Goal: Information Seeking & Learning: Learn about a topic

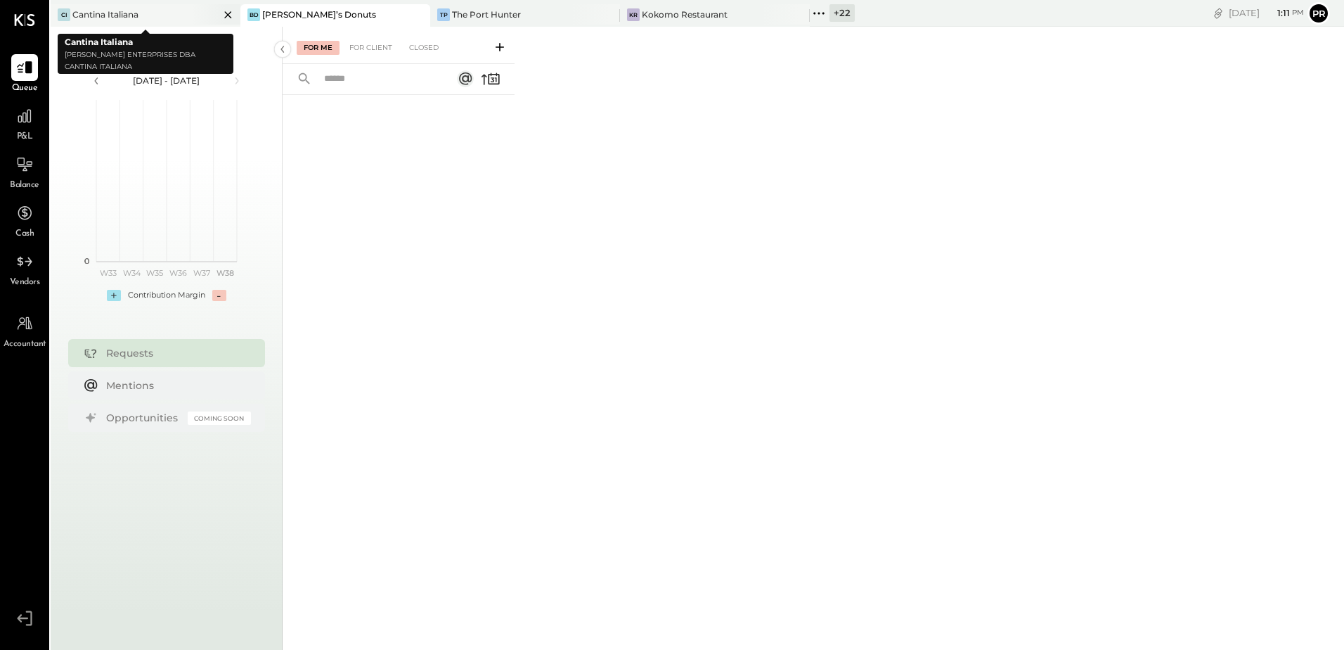
click at [229, 14] on icon at bounding box center [228, 14] width 18 height 17
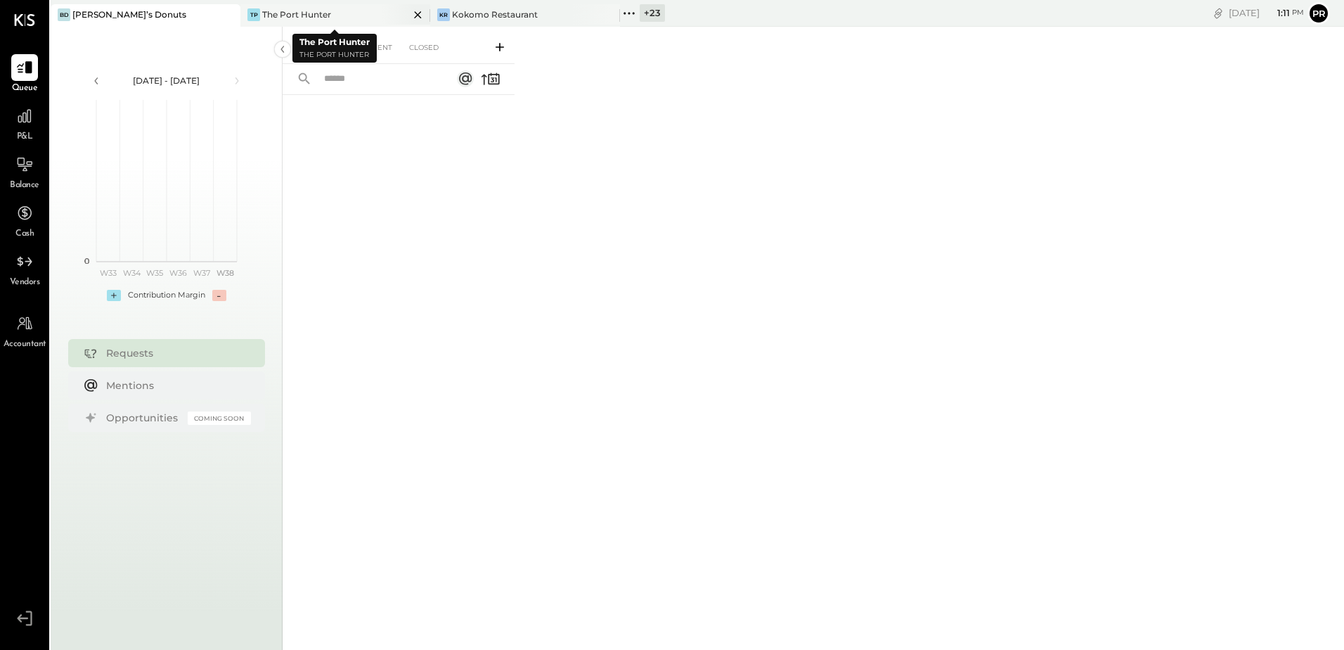
click at [418, 14] on icon at bounding box center [417, 14] width 7 height 7
click at [245, 12] on icon at bounding box center [245, 13] width 2 height 2
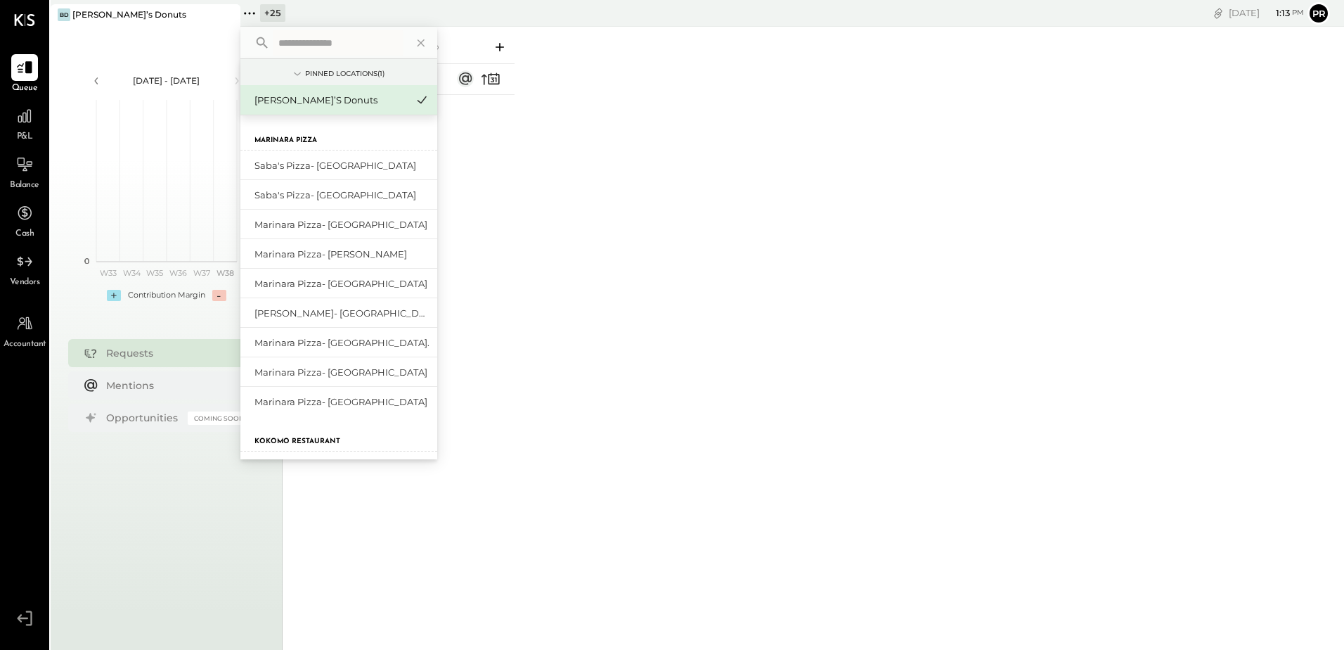
click at [324, 49] on input "text" at bounding box center [338, 42] width 131 height 25
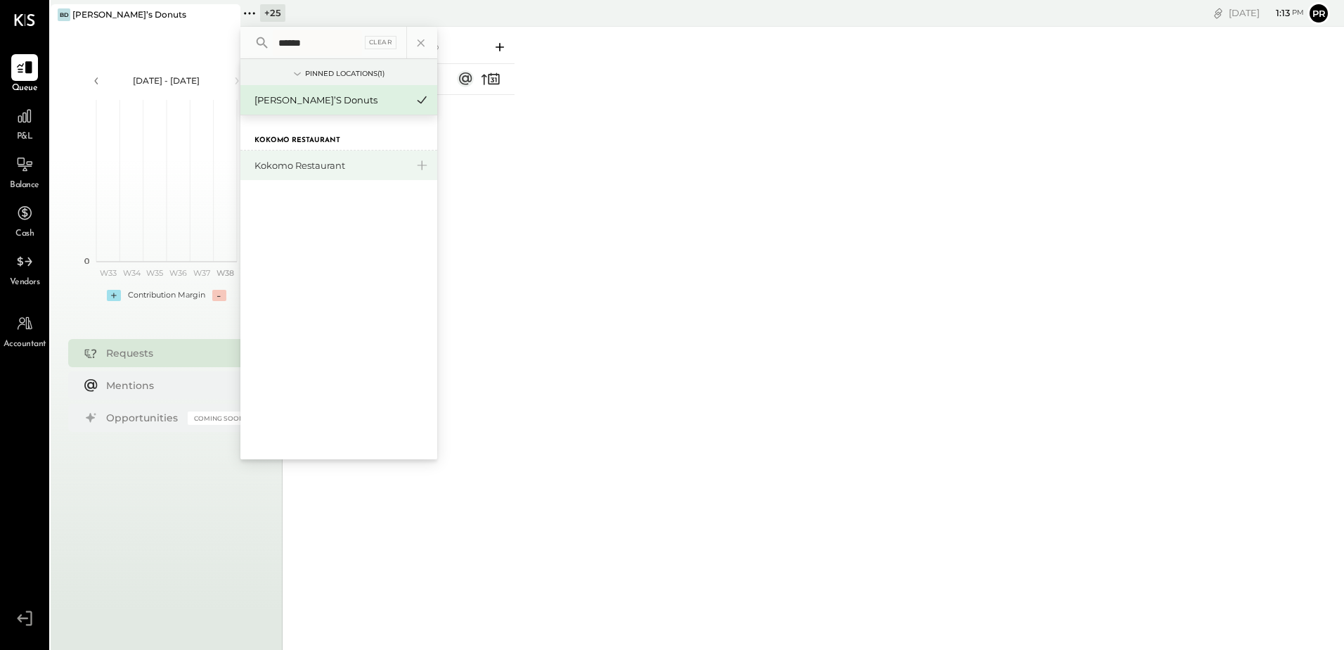
type input "******"
click at [328, 167] on div "Kokomo Restaurant" at bounding box center [330, 165] width 152 height 13
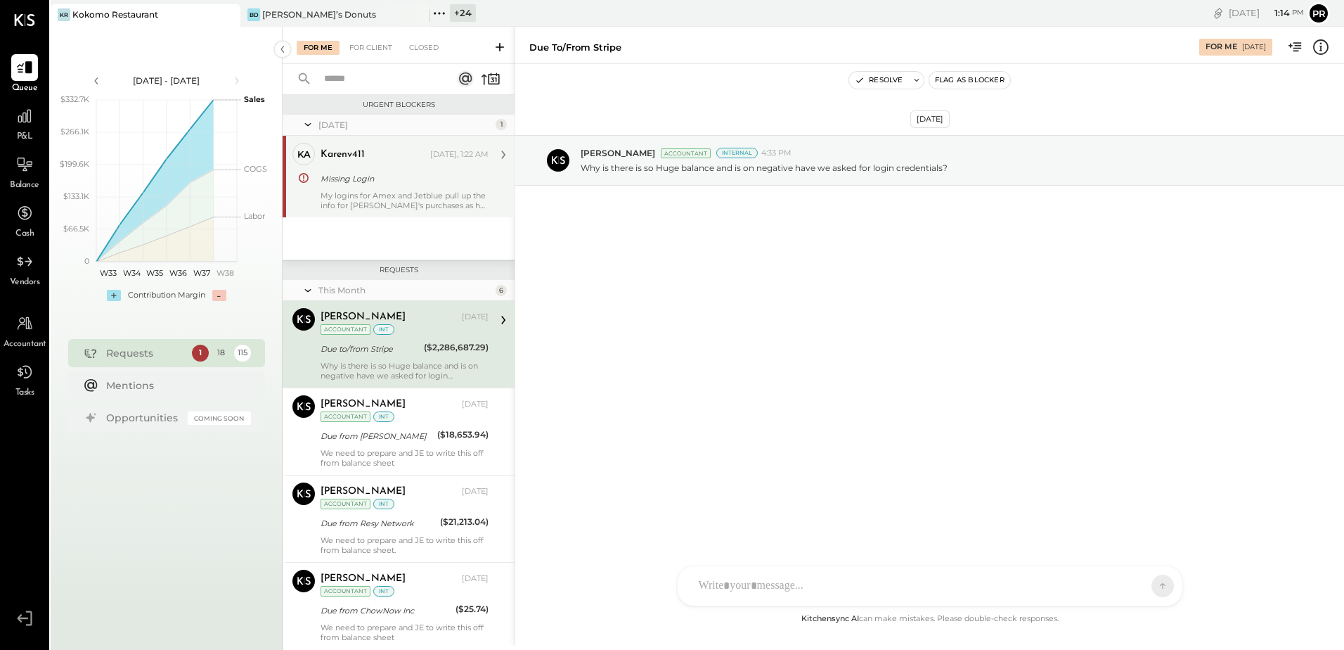
click at [434, 192] on div "My logins for Amex and Jetblue pull up the info for [PERSON_NAME]'s purchases a…" at bounding box center [405, 200] width 168 height 20
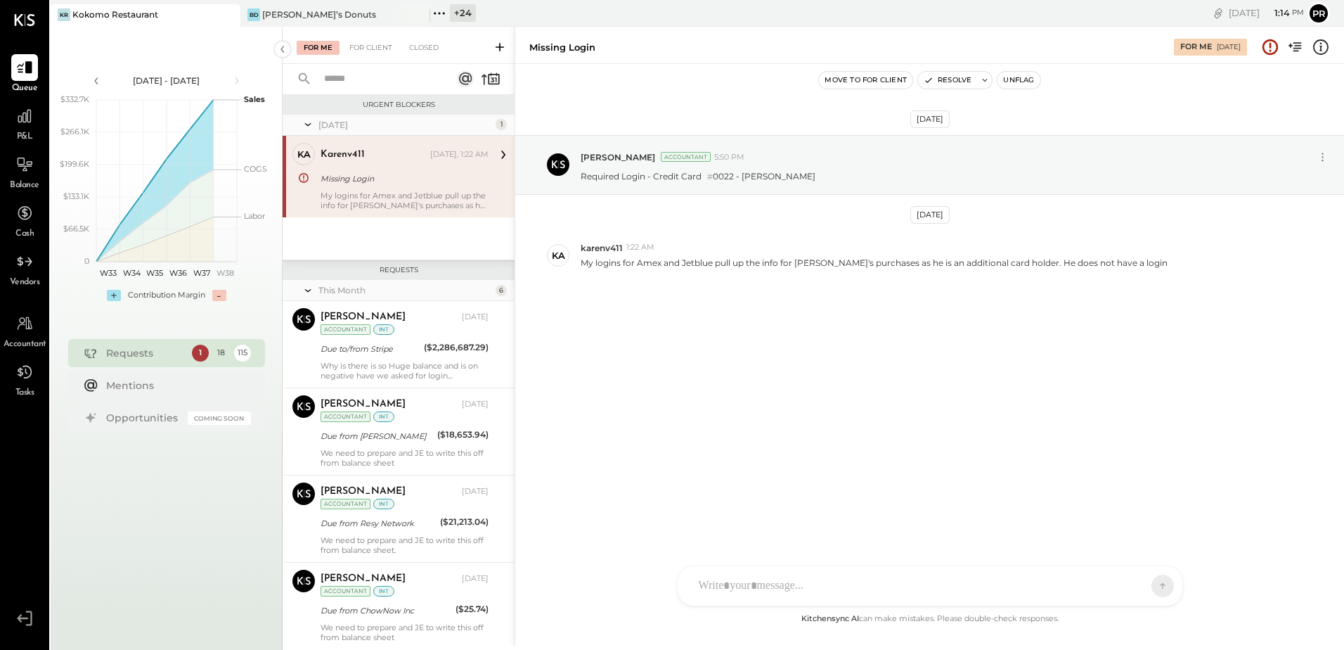
click at [310, 123] on icon at bounding box center [308, 124] width 14 height 35
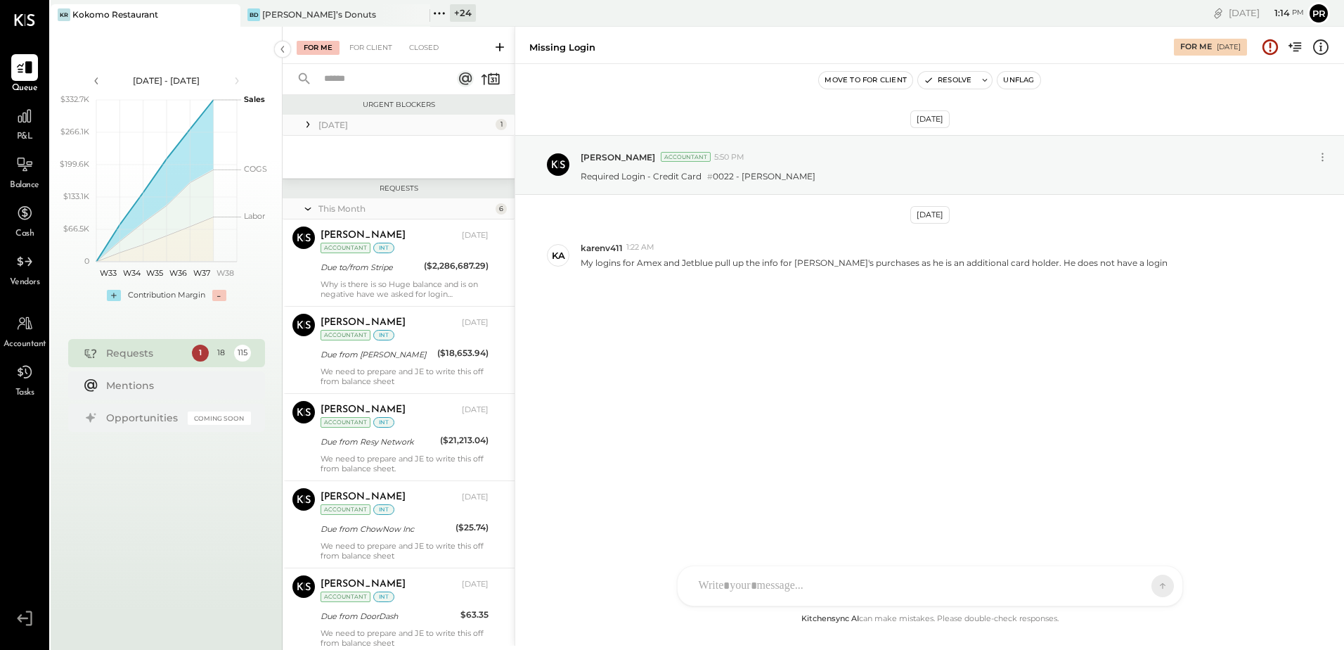
click at [310, 123] on icon at bounding box center [308, 124] width 14 height 14
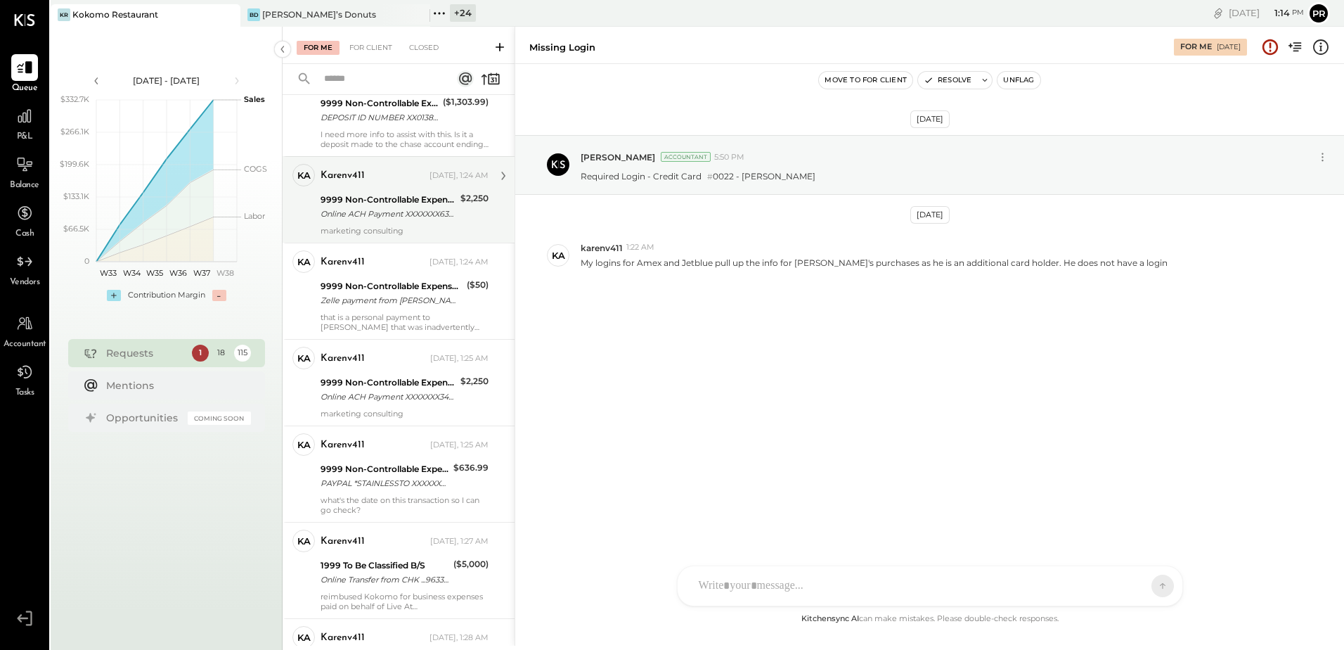
scroll to position [633, 0]
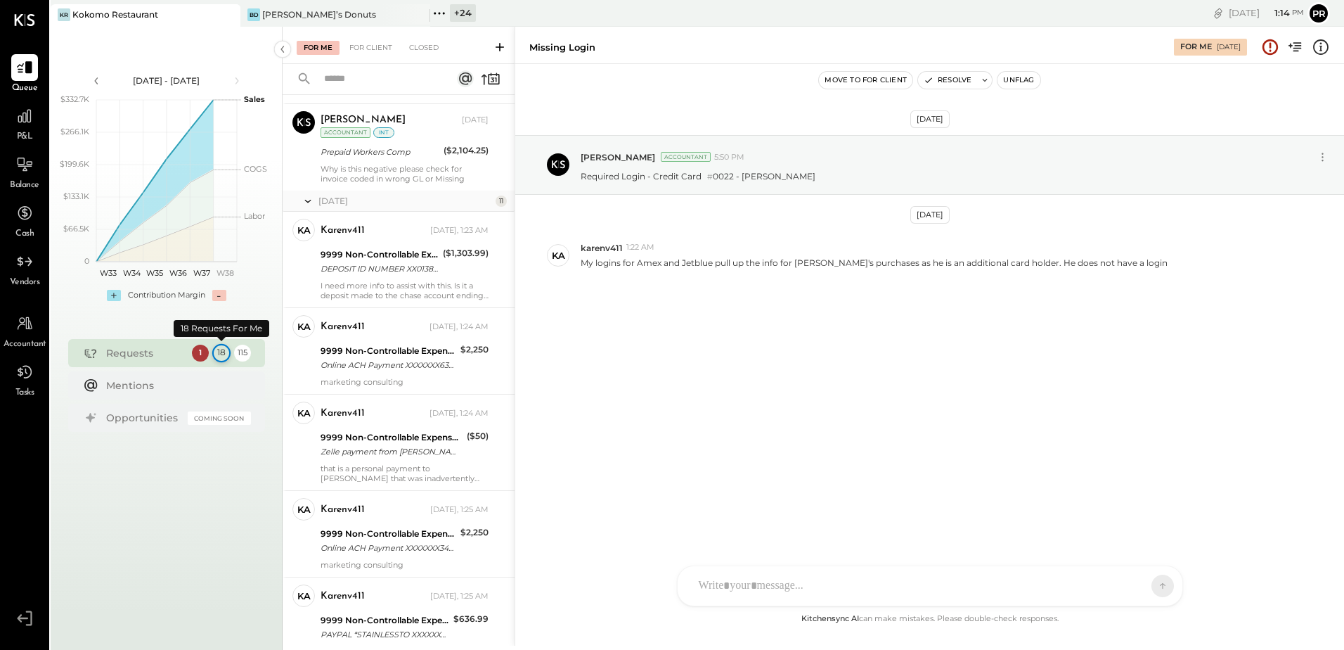
click at [224, 355] on div "18" at bounding box center [221, 353] width 18 height 18
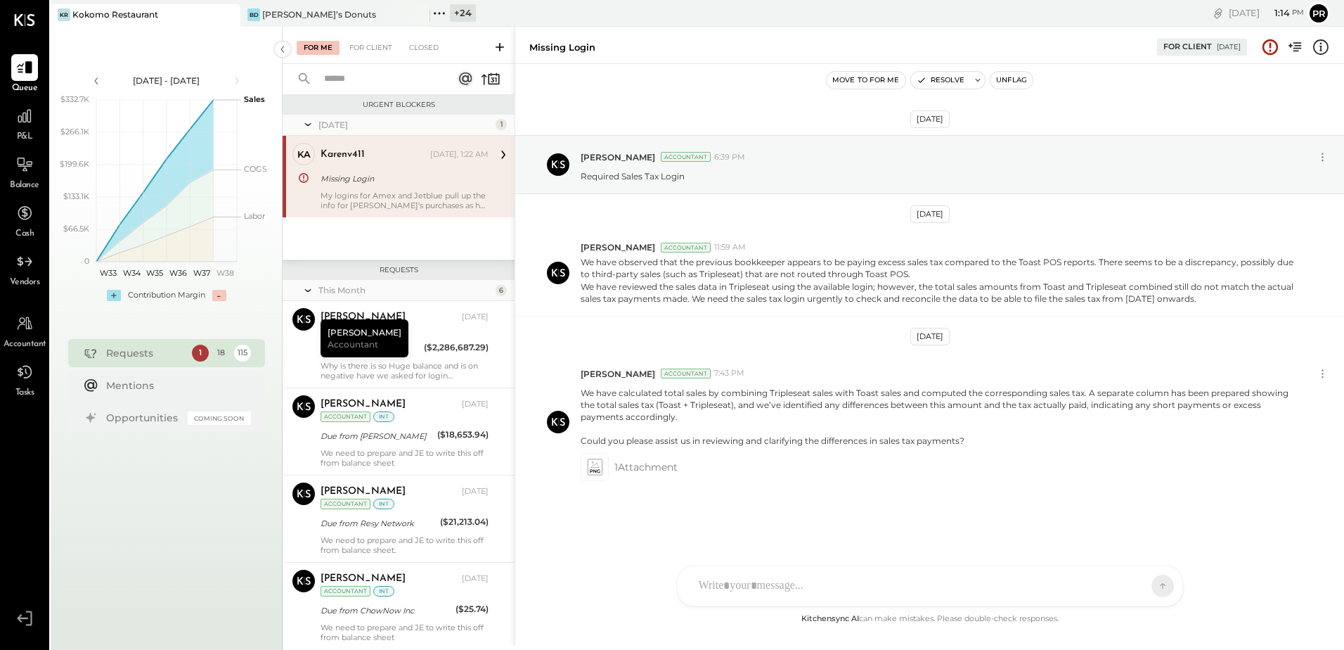
click at [413, 184] on div "Missing Login" at bounding box center [403, 179] width 164 height 14
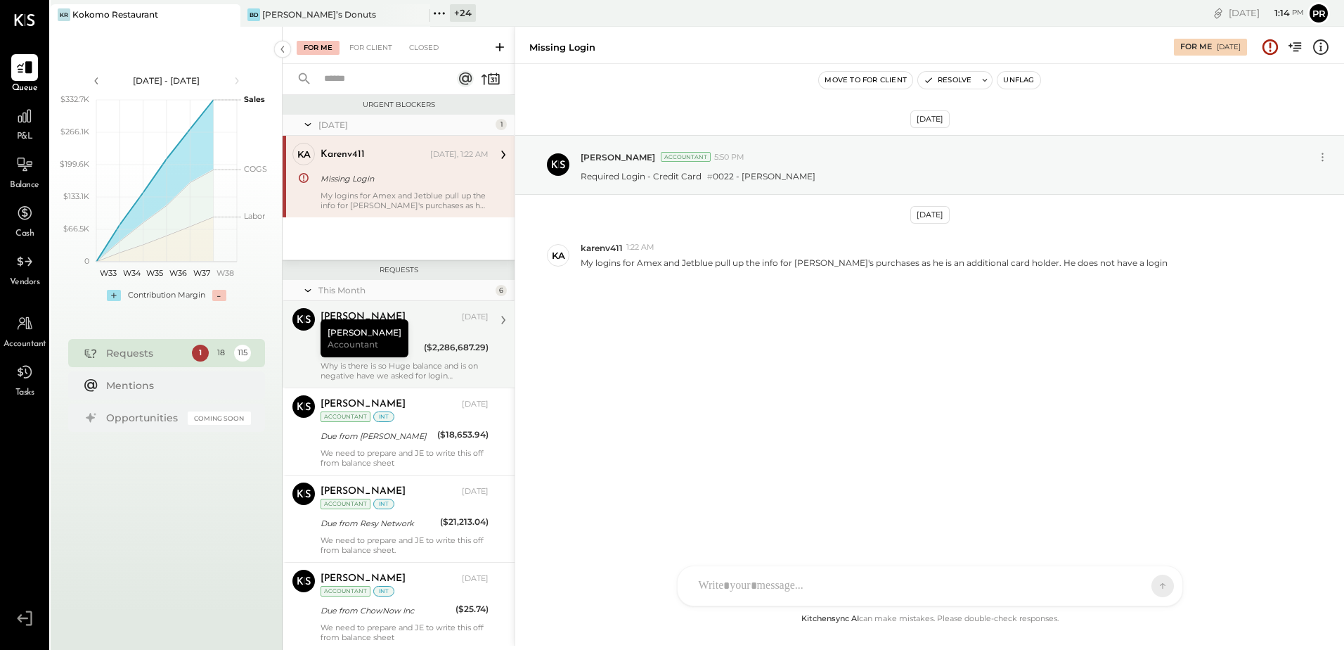
click at [425, 343] on div "($2,286,687.29)" at bounding box center [456, 347] width 65 height 14
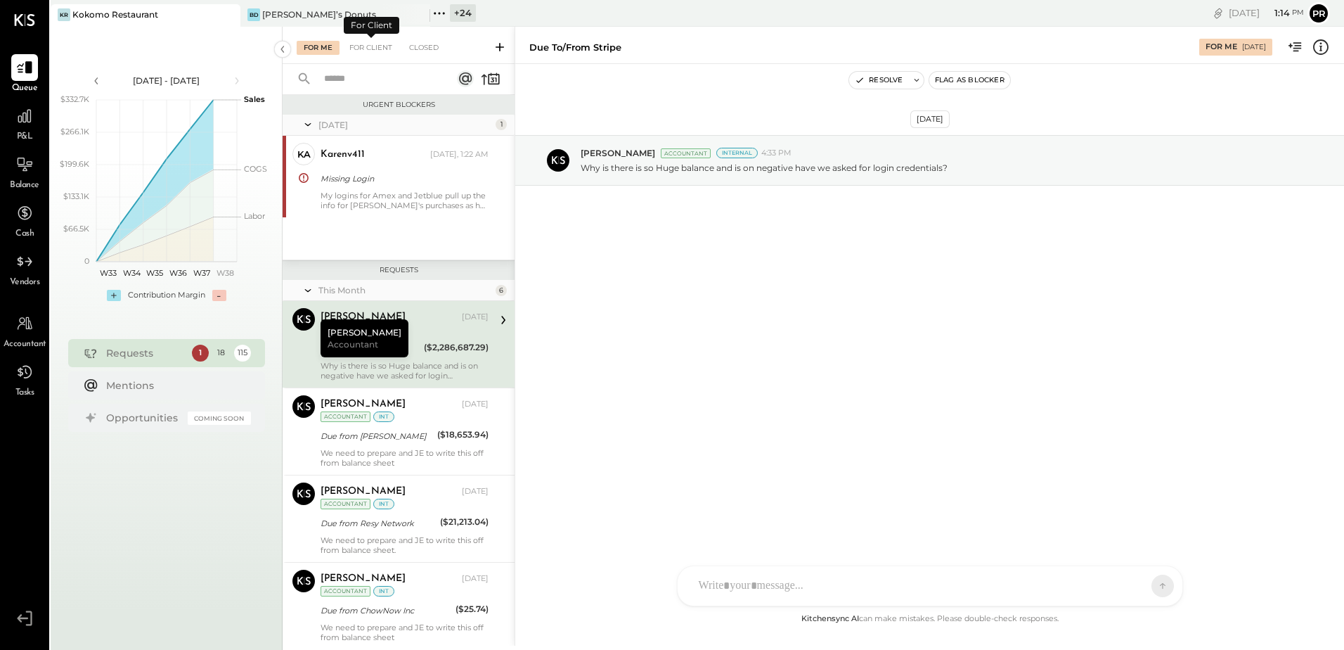
click at [328, 46] on div "For Me" at bounding box center [318, 48] width 43 height 14
click at [423, 358] on div "[PERSON_NAME] [DATE] Accountant int Due to/from Stripe ($2,286,687.29) Why is t…" at bounding box center [405, 344] width 168 height 72
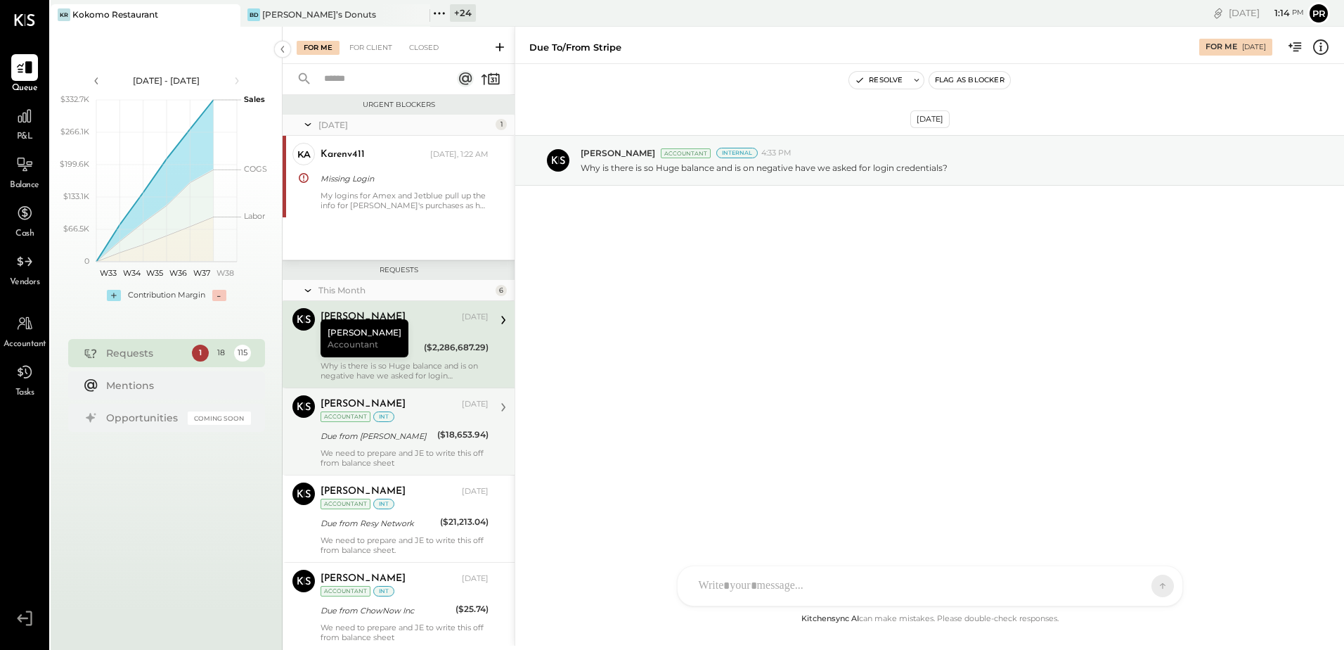
click at [429, 422] on div "[PERSON_NAME] [DATE] Accountant int" at bounding box center [405, 409] width 168 height 29
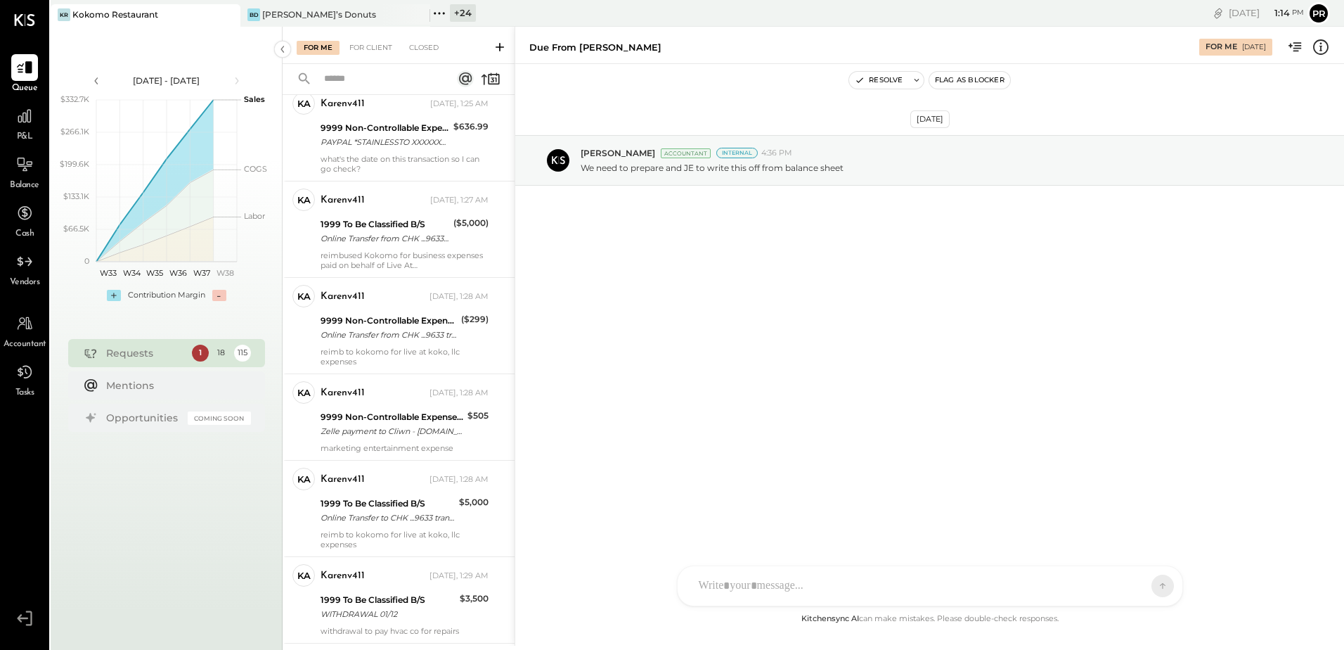
scroll to position [1258, 0]
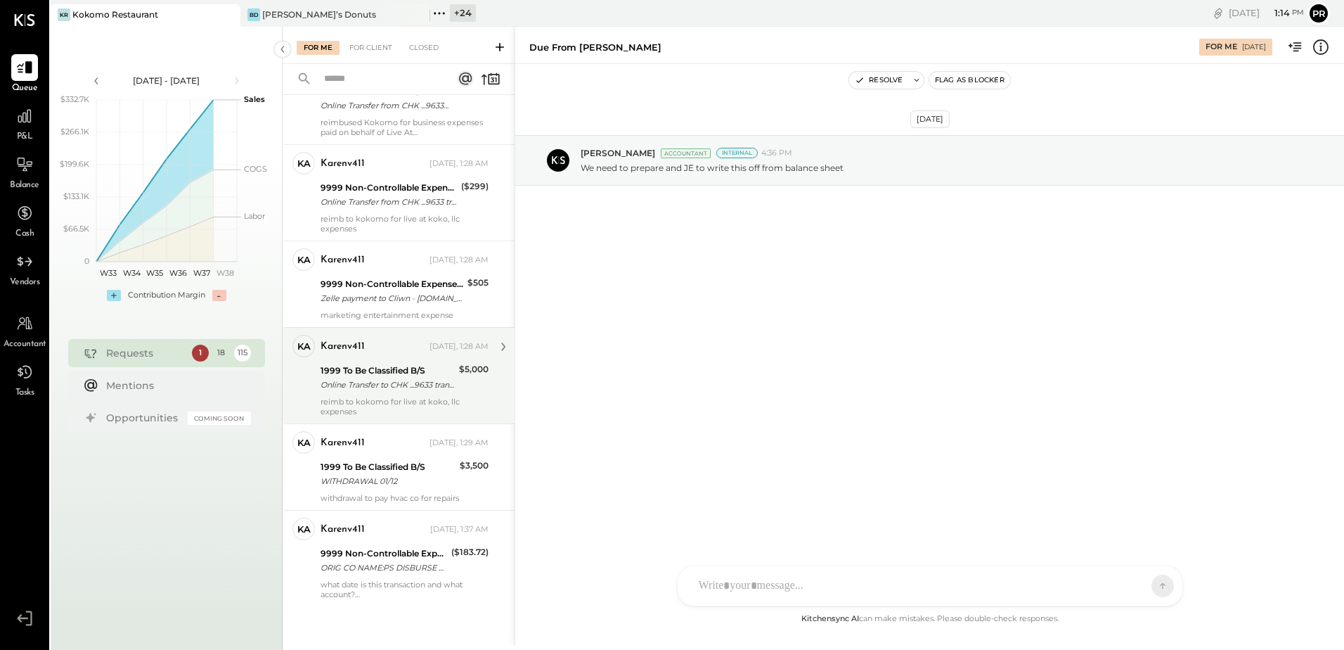
click at [427, 381] on div "Online Transfer to CHK ...9633 transaction#: XXXXXXX3677 11/29" at bounding box center [388, 384] width 134 height 14
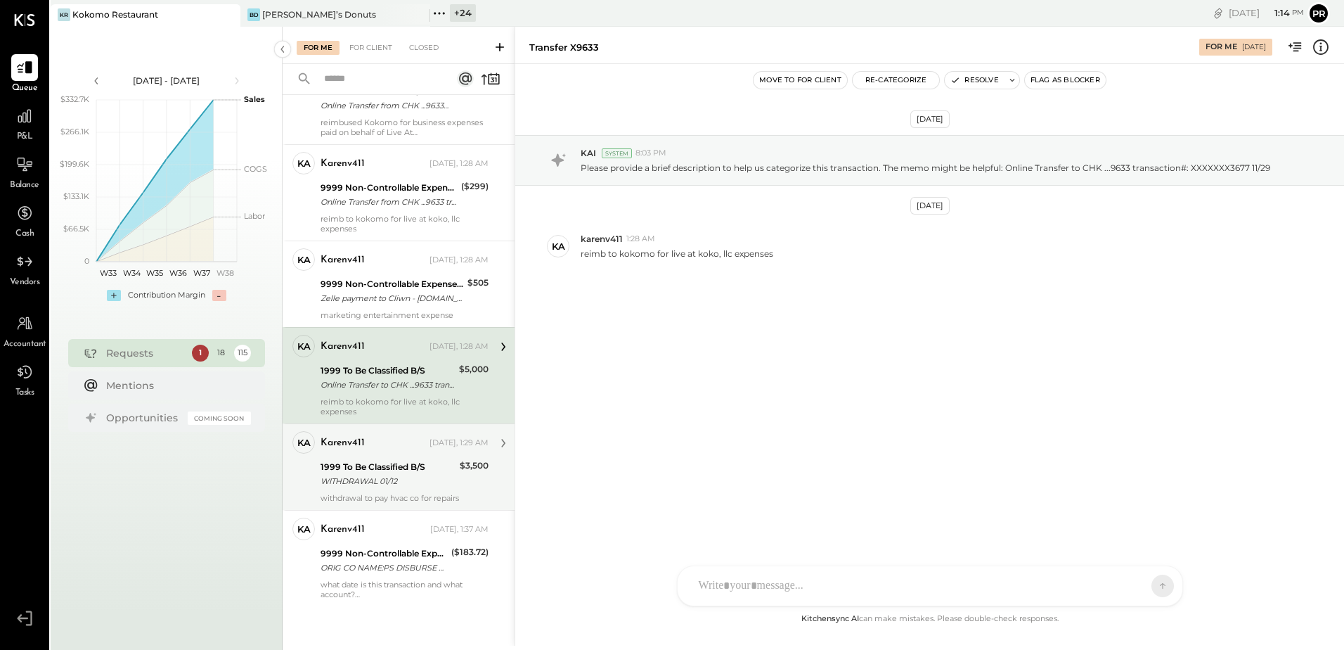
click at [414, 468] on div "1999 To Be Classified B/S" at bounding box center [388, 467] width 135 height 14
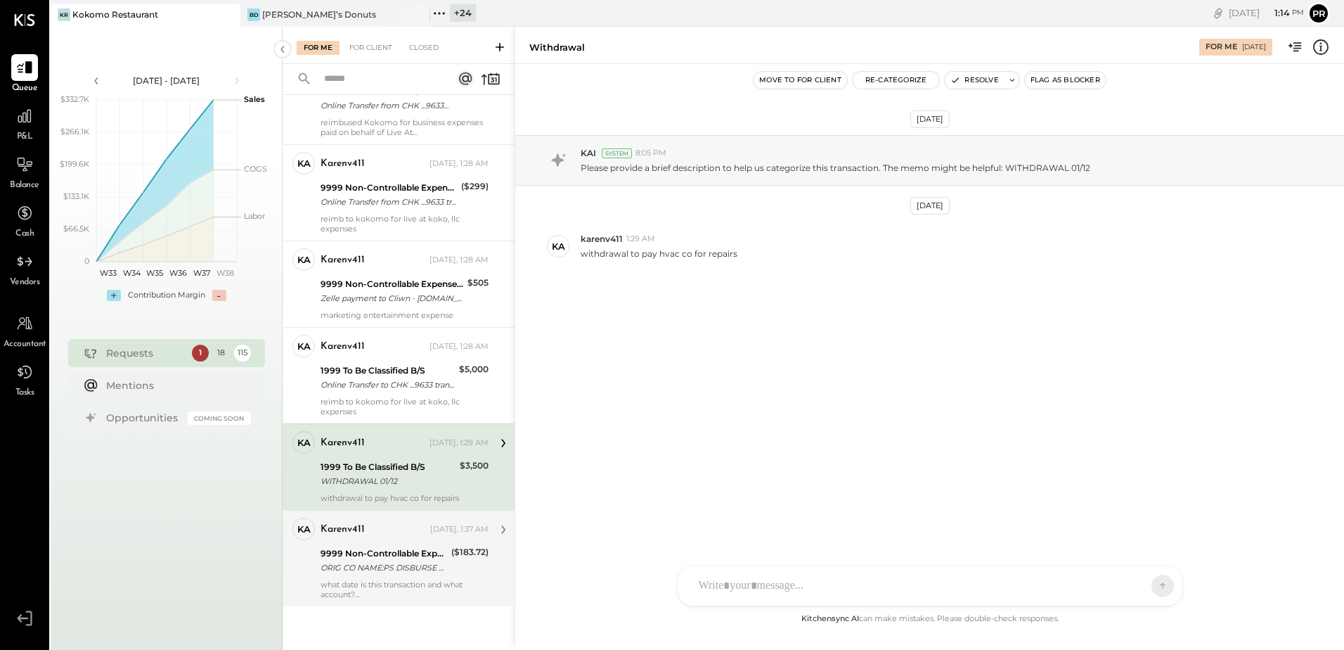
click at [430, 533] on div "[DATE], 1:37 AM" at bounding box center [459, 529] width 58 height 11
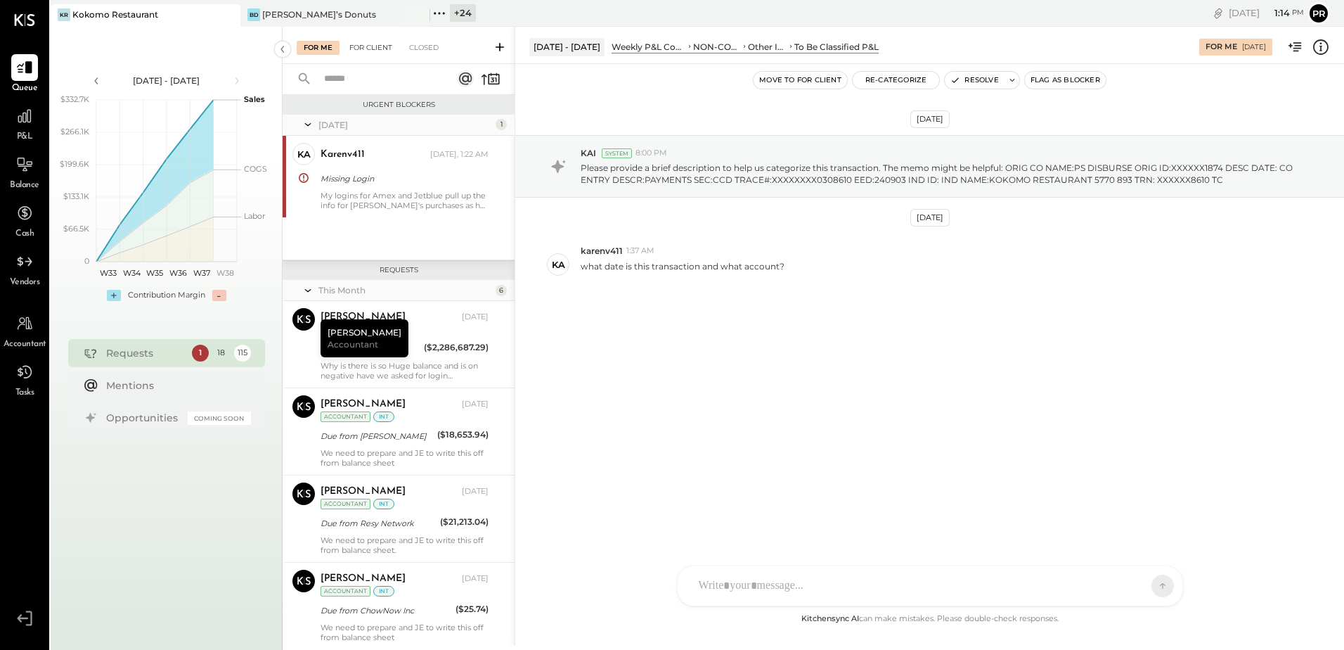
click at [380, 51] on div "For Client" at bounding box center [370, 48] width 57 height 14
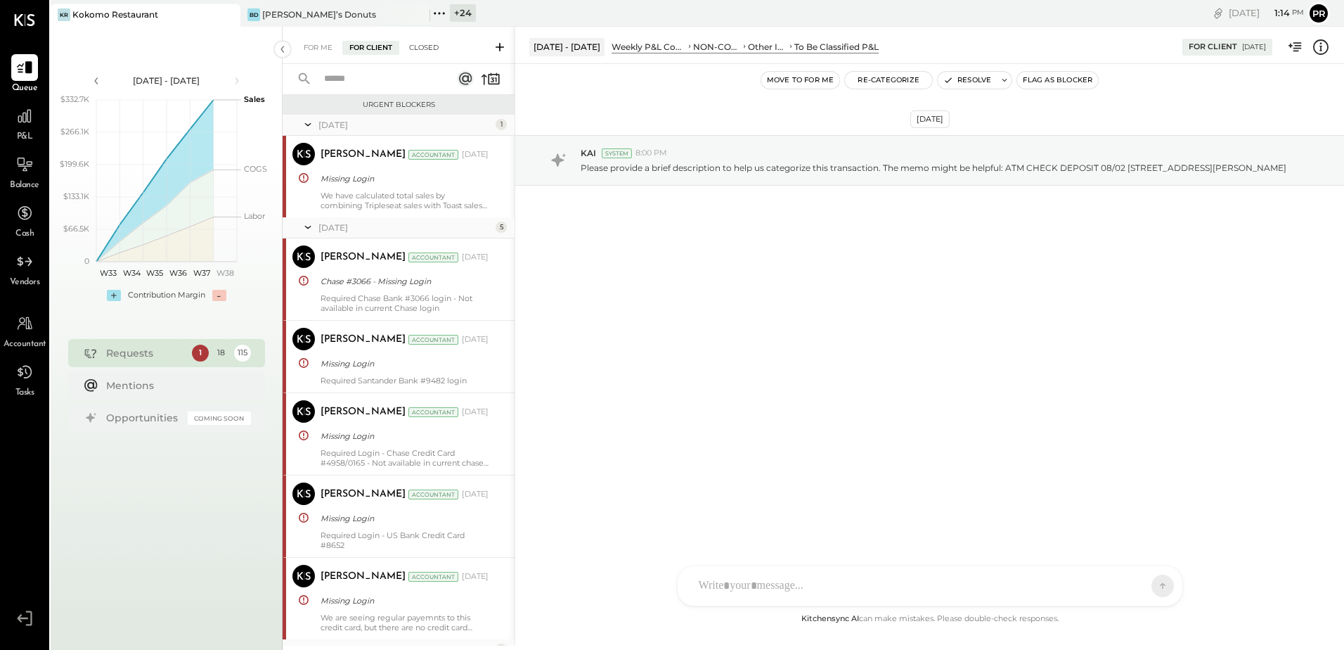
click at [432, 46] on div "Closed" at bounding box center [424, 48] width 44 height 14
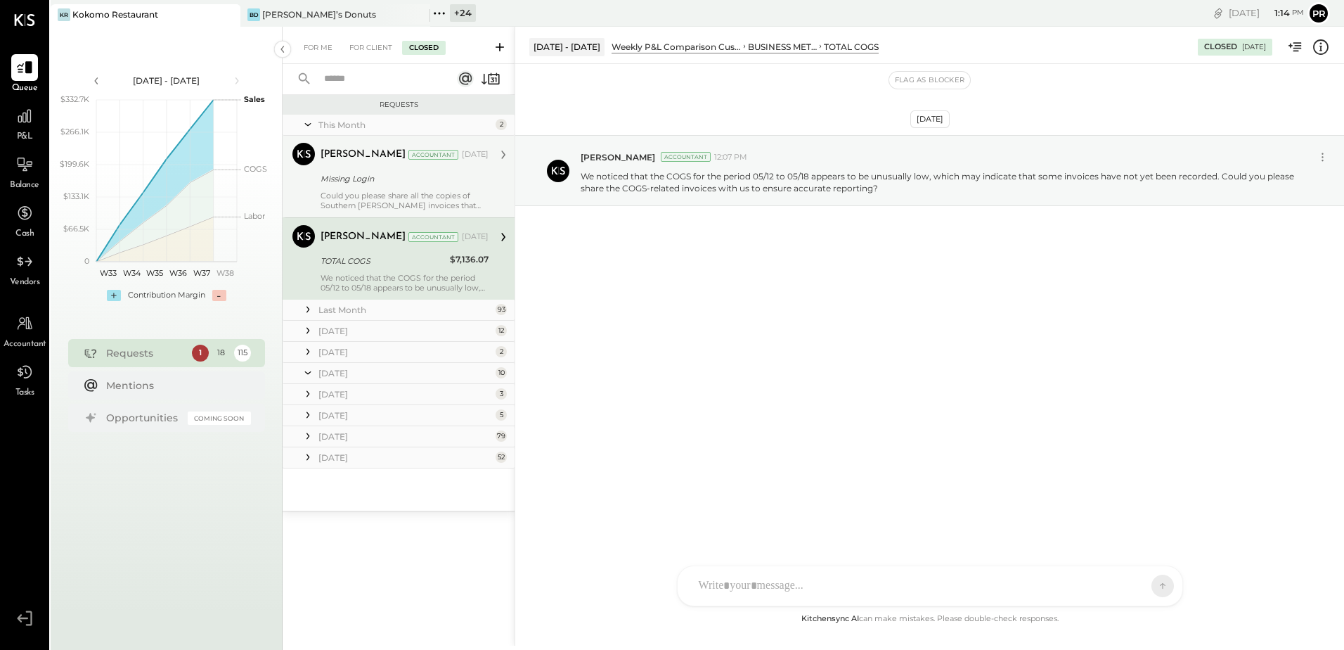
click at [361, 184] on div "Missing Login" at bounding box center [403, 179] width 164 height 14
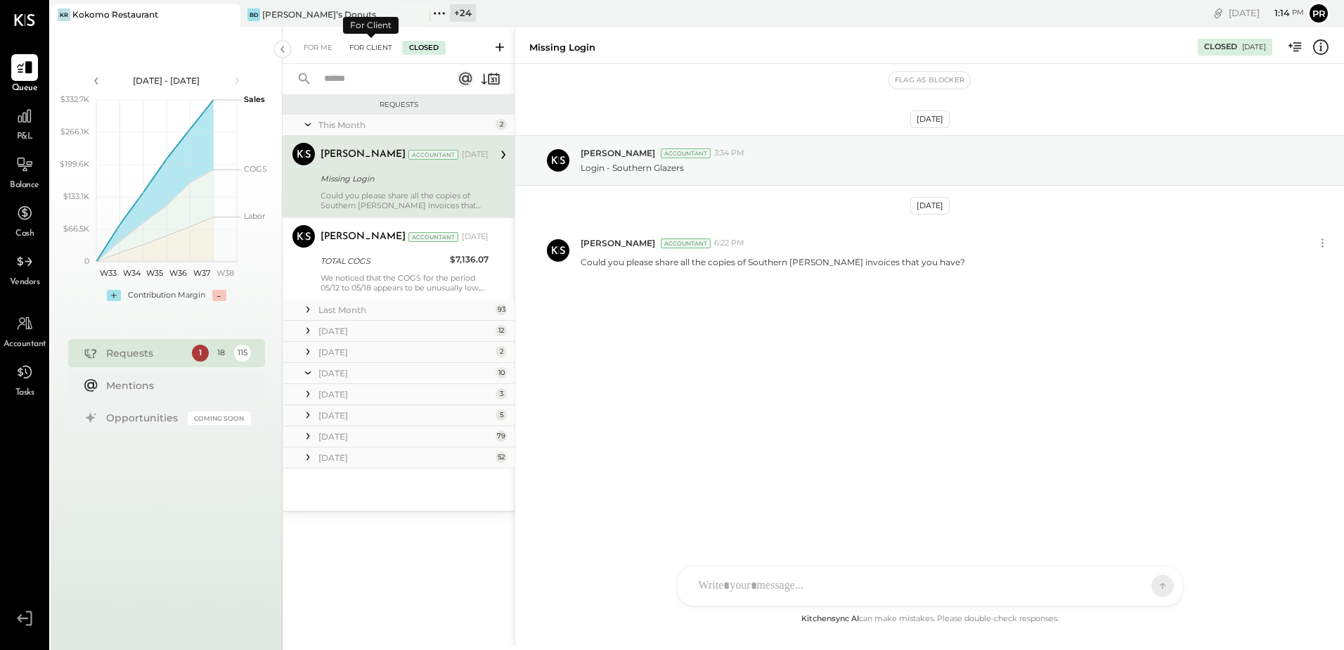
click at [378, 47] on div "For Client" at bounding box center [370, 48] width 57 height 14
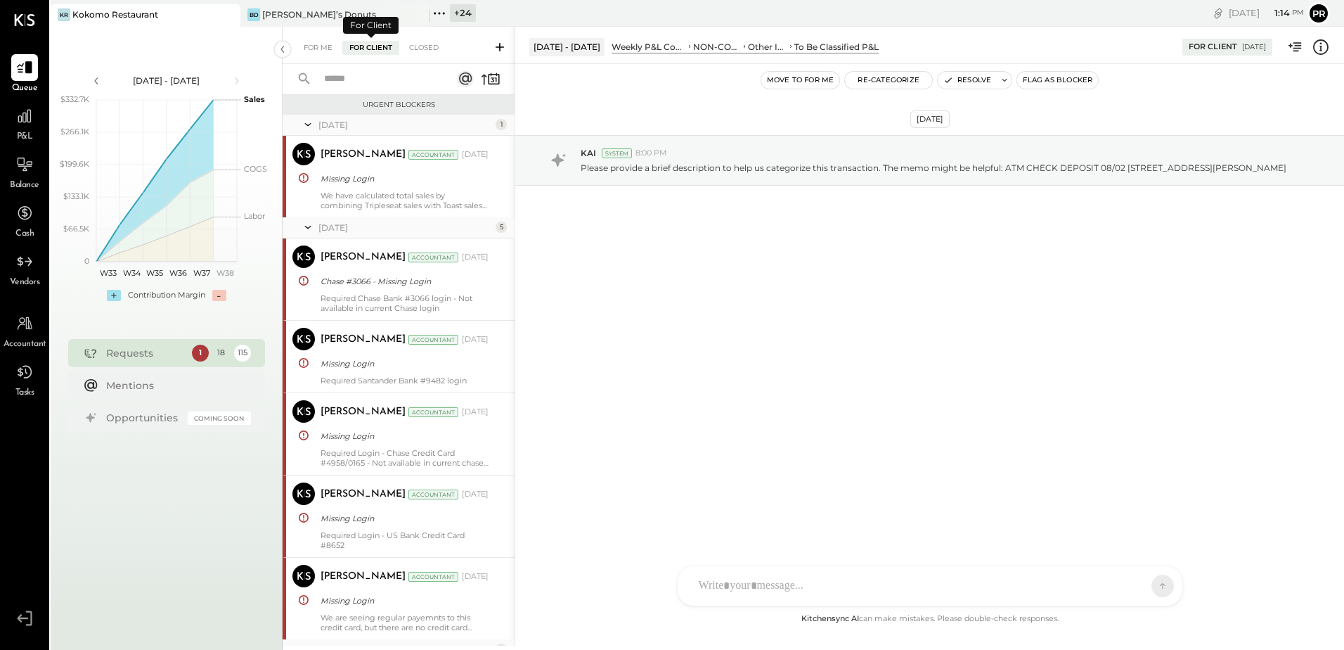
scroll to position [668, 0]
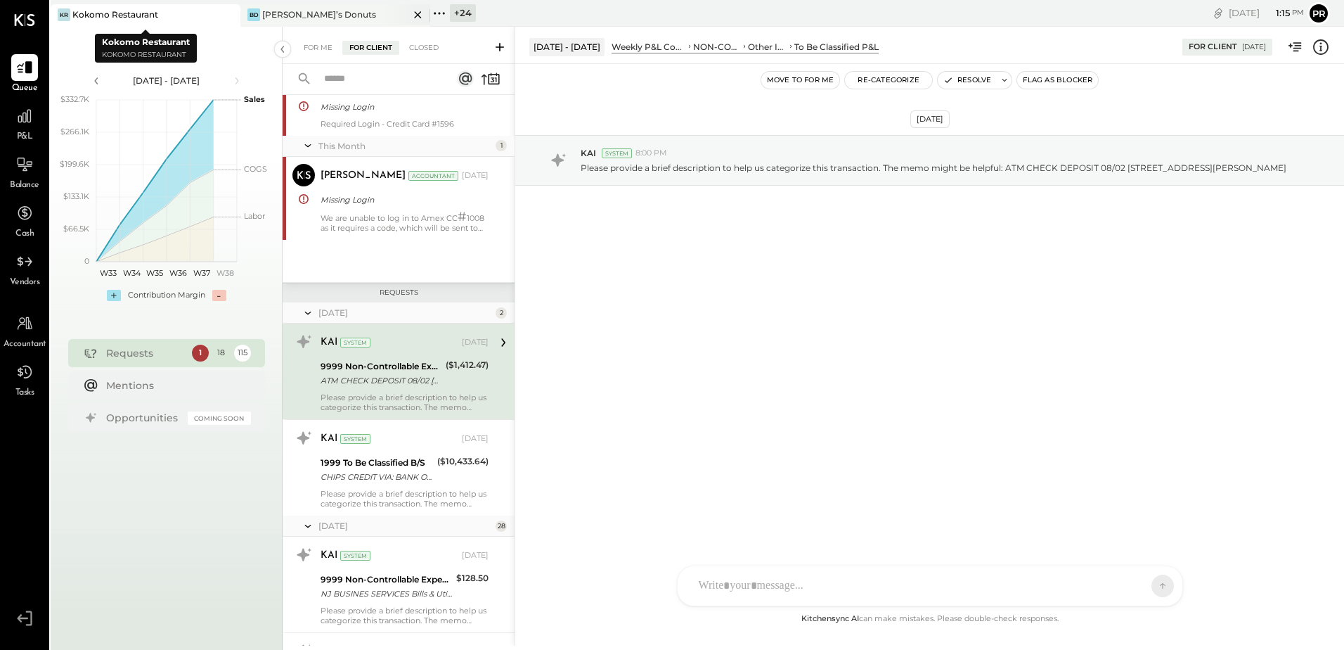
click at [340, 17] on div "[PERSON_NAME] Donuts" at bounding box center [324, 14] width 169 height 13
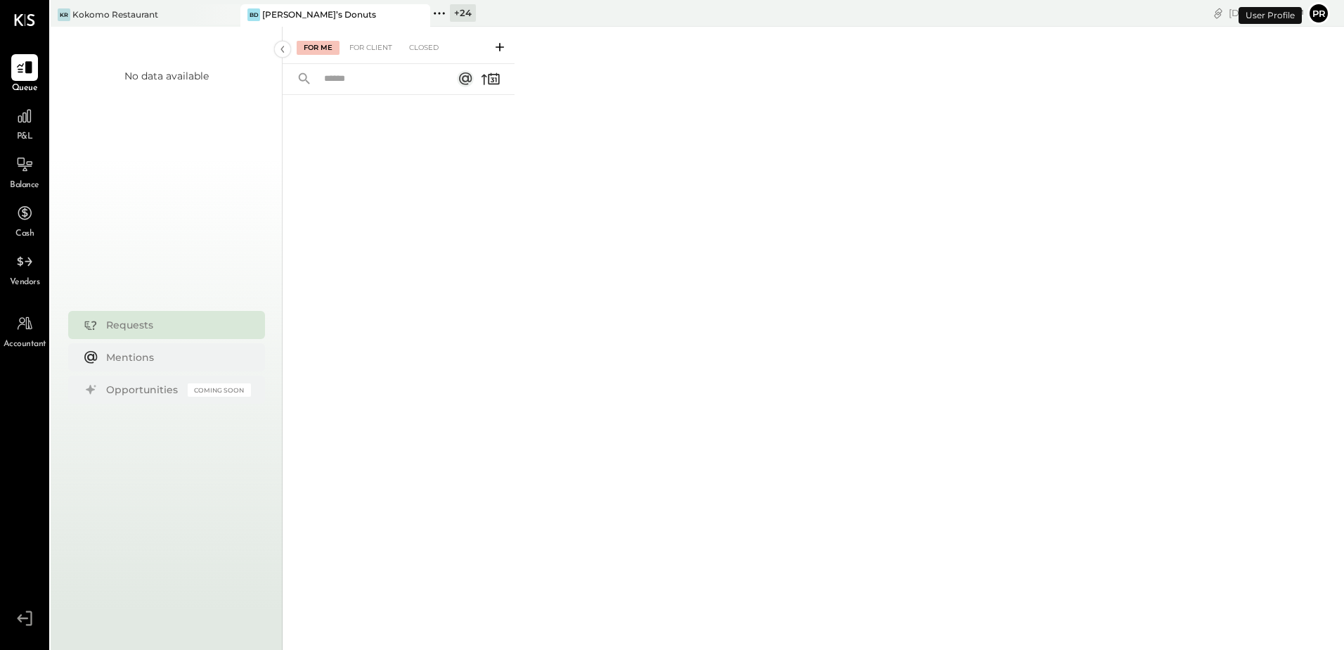
click at [230, 19] on icon at bounding box center [228, 14] width 18 height 17
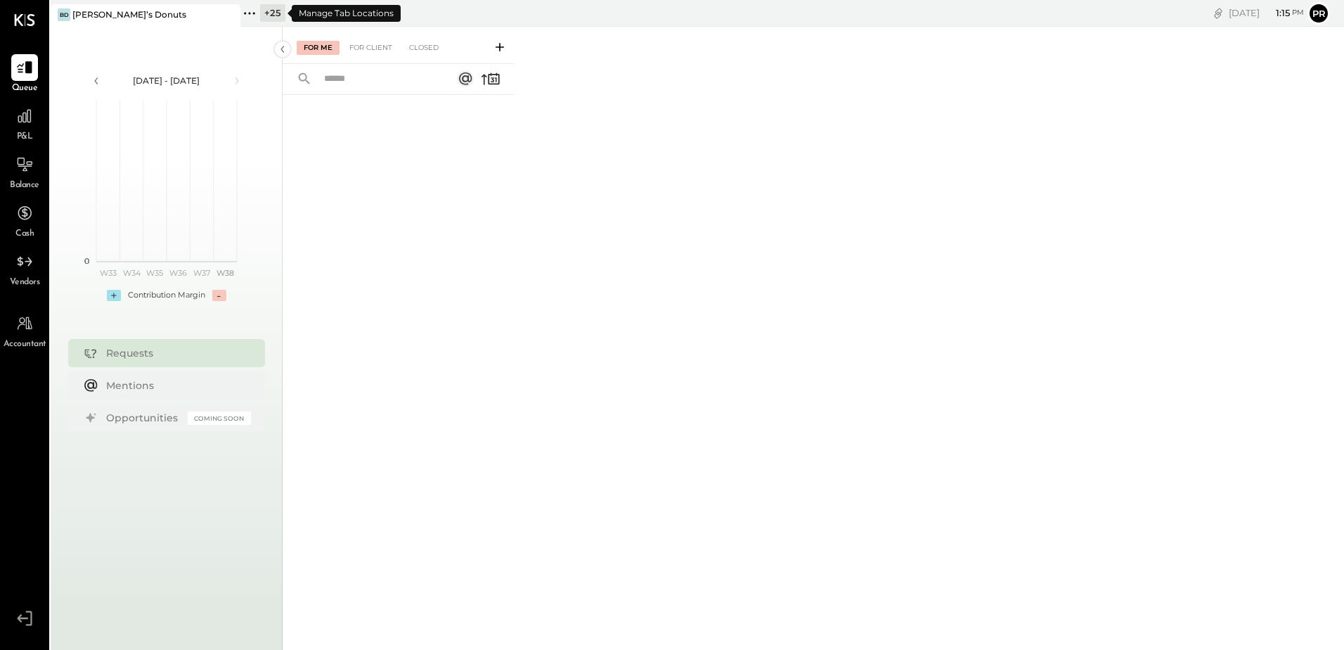
click at [252, 13] on icon at bounding box center [249, 13] width 18 height 18
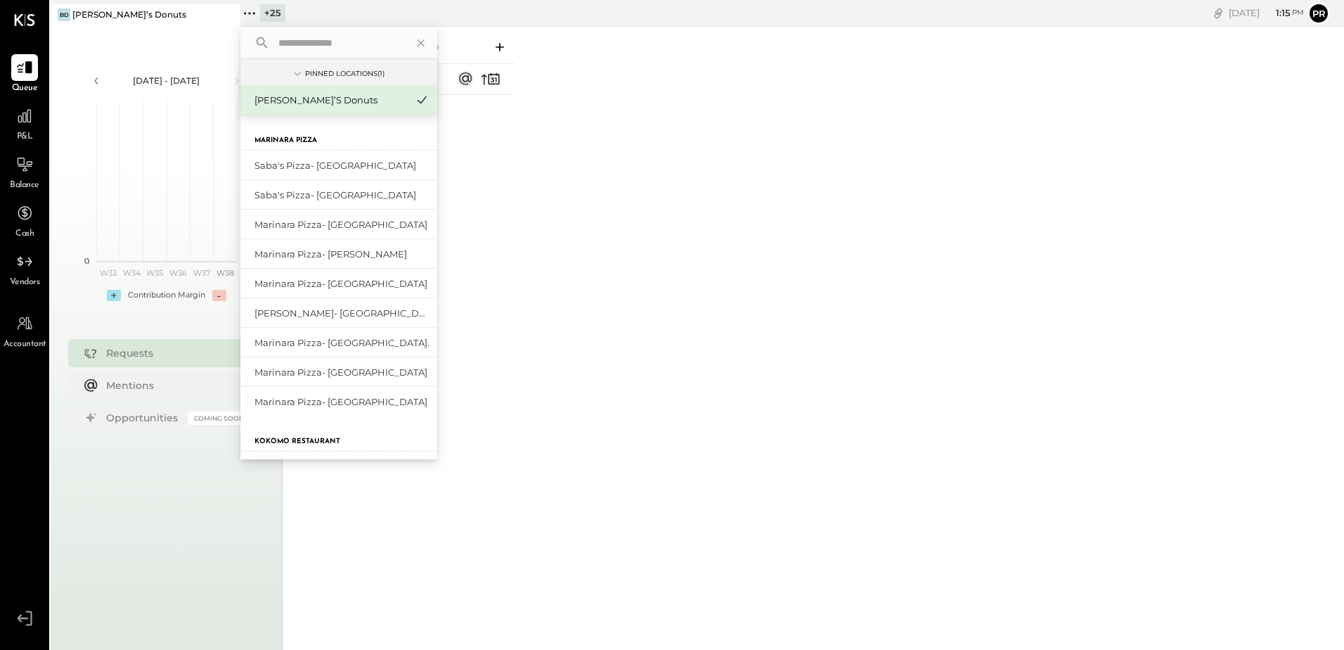
click at [318, 40] on input "text" at bounding box center [338, 42] width 131 height 25
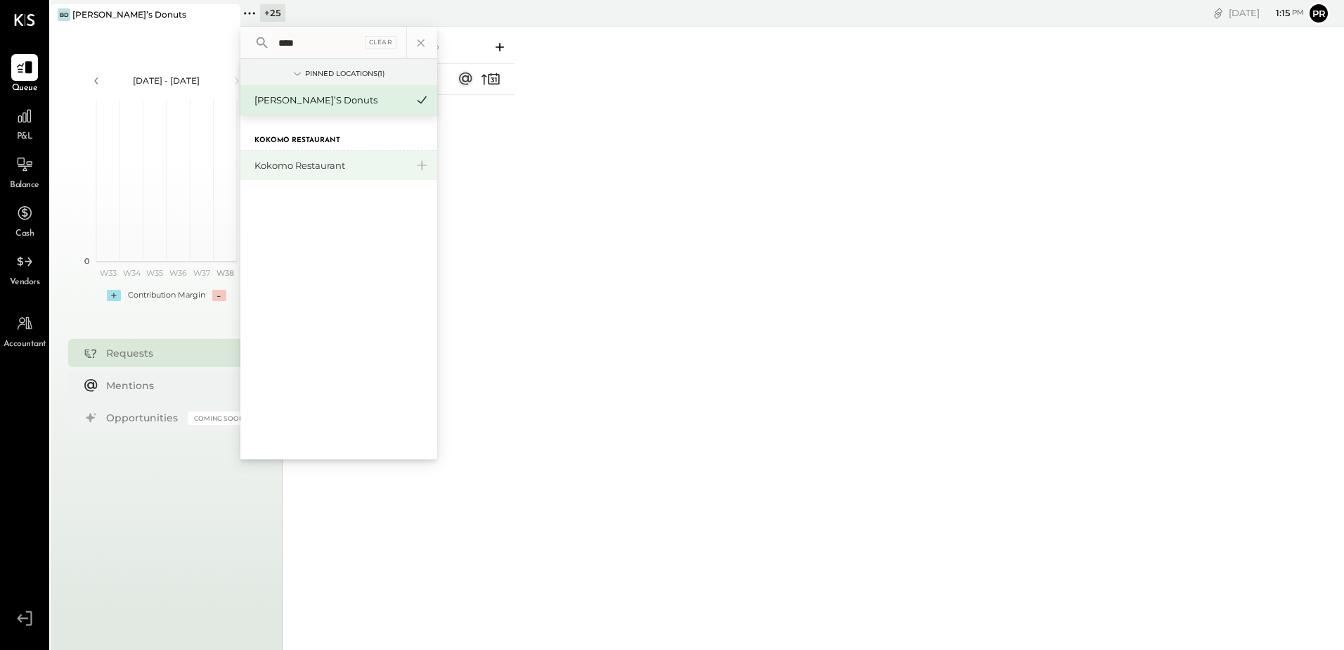
type input "****"
click at [288, 167] on div "Kokomo Restaurant" at bounding box center [330, 165] width 152 height 13
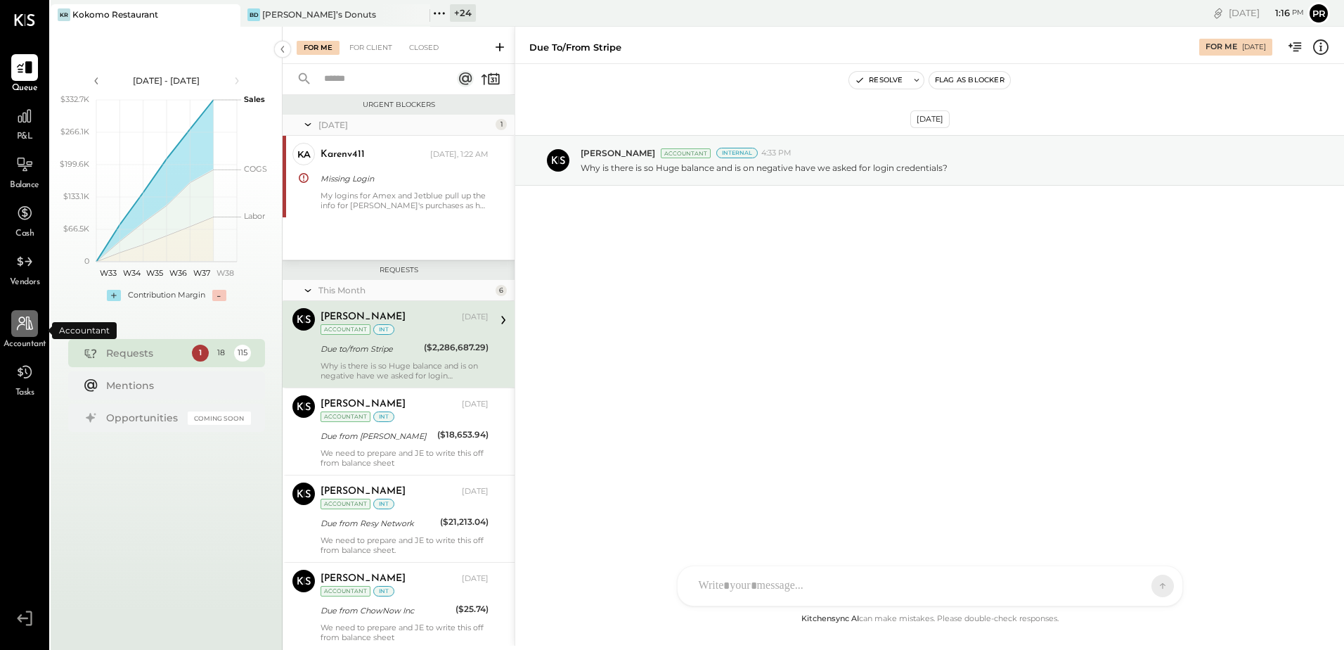
click at [31, 333] on div at bounding box center [24, 323] width 27 height 27
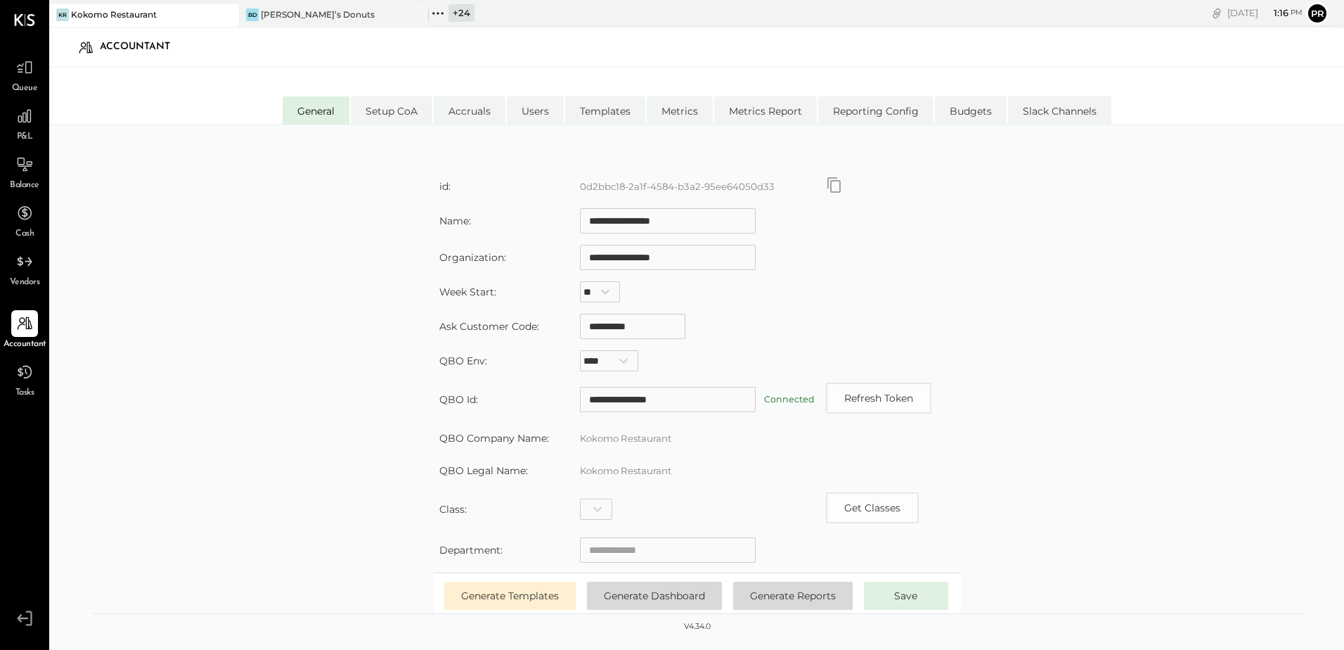
click at [582, 63] on div "Accountant" at bounding box center [696, 47] width 1267 height 32
click at [26, 123] on icon at bounding box center [24, 116] width 18 height 18
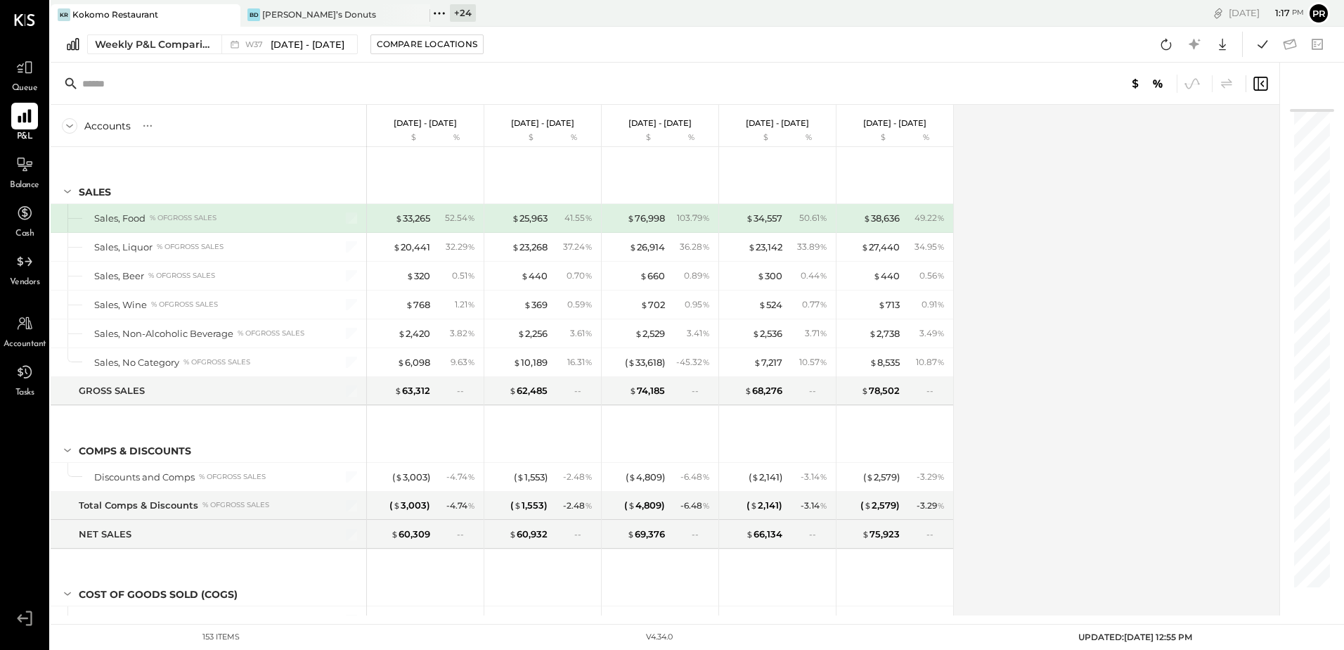
click at [14, 120] on div at bounding box center [24, 116] width 27 height 27
click at [195, 42] on div "Weekly P&L Comparison Custom" at bounding box center [154, 44] width 118 height 14
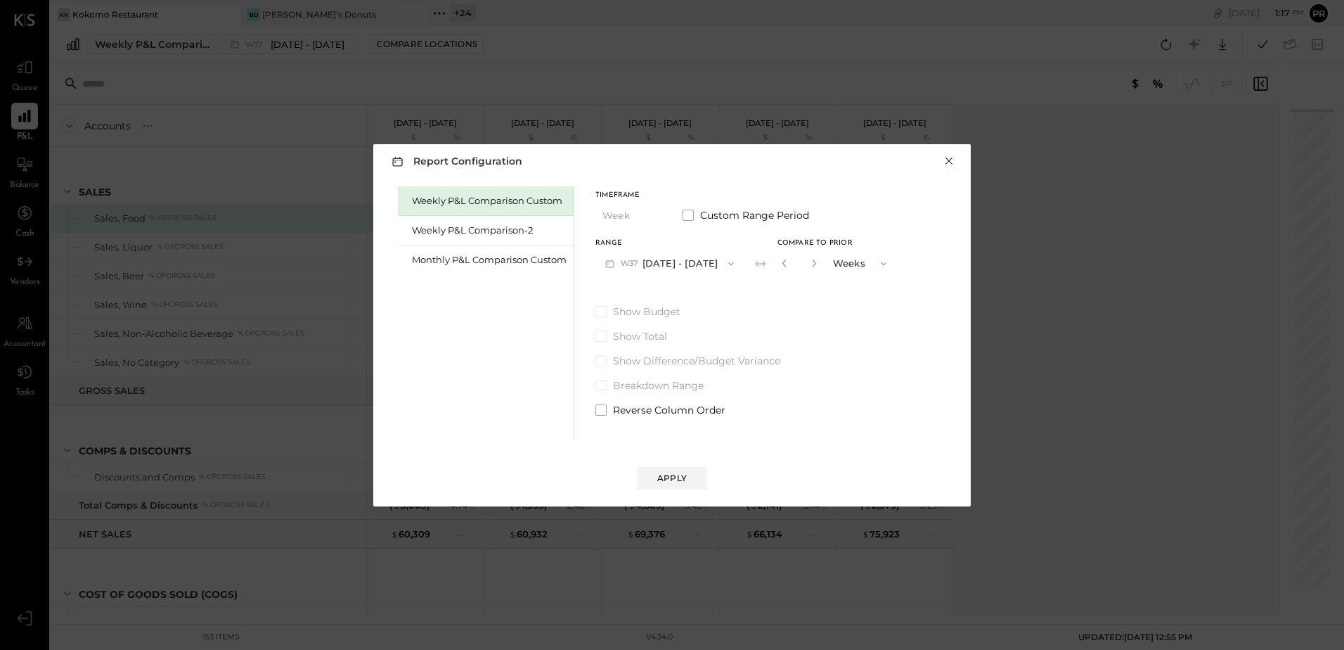
click at [949, 159] on button "×" at bounding box center [949, 161] width 13 height 14
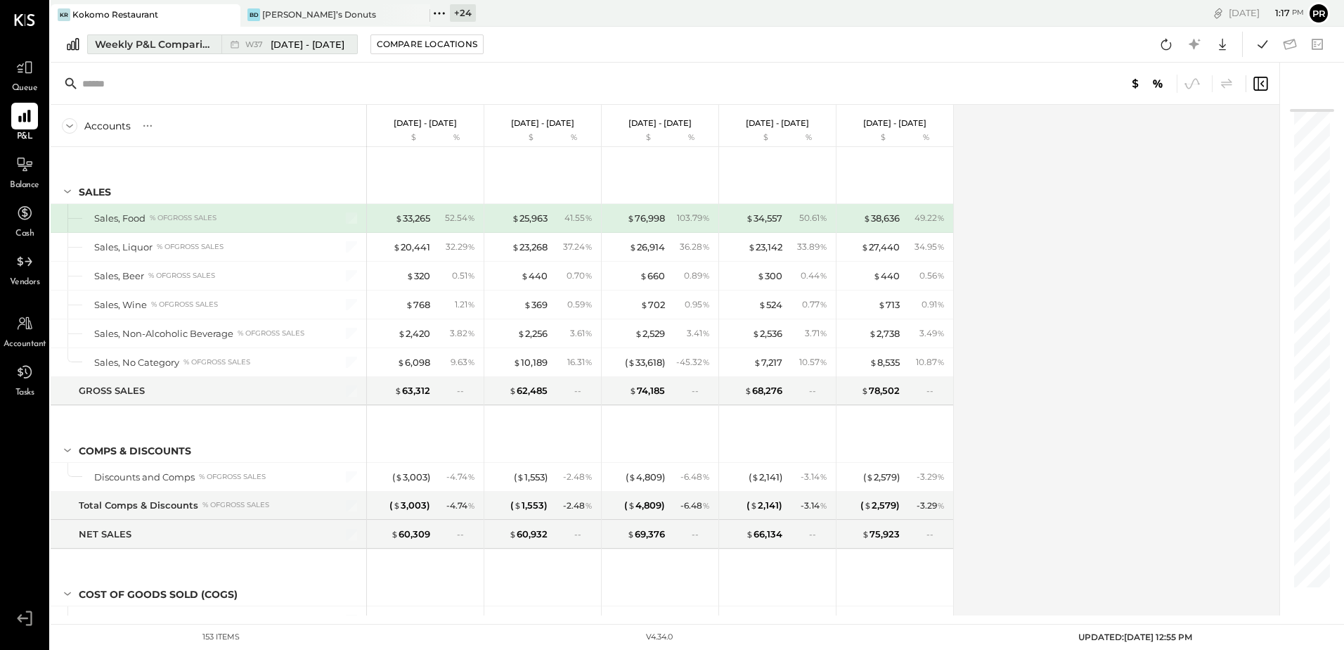
click at [173, 47] on div "Weekly P&L Comparison Custom" at bounding box center [154, 44] width 118 height 14
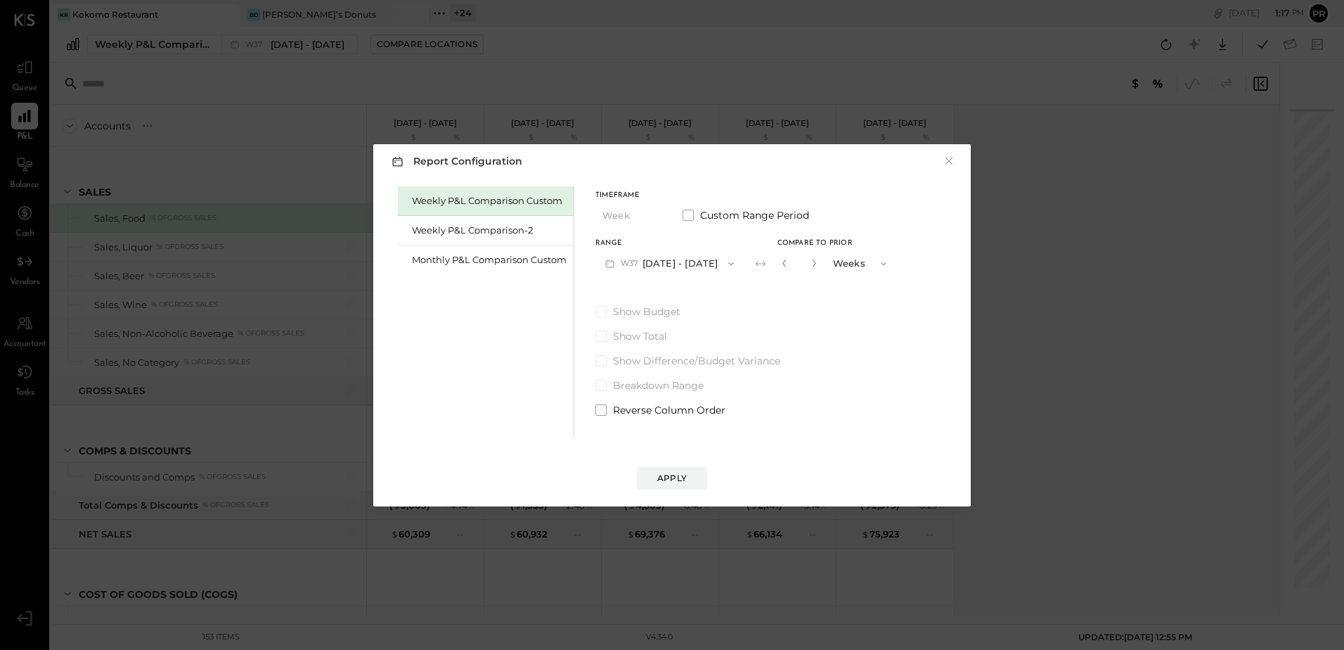
click at [687, 260] on button "W37 [DATE] - [DATE]" at bounding box center [669, 263] width 148 height 26
click at [642, 295] on span "[DATE] - [DATE]" at bounding box center [664, 294] width 67 height 12
click at [679, 479] on div "Apply" at bounding box center [672, 478] width 30 height 12
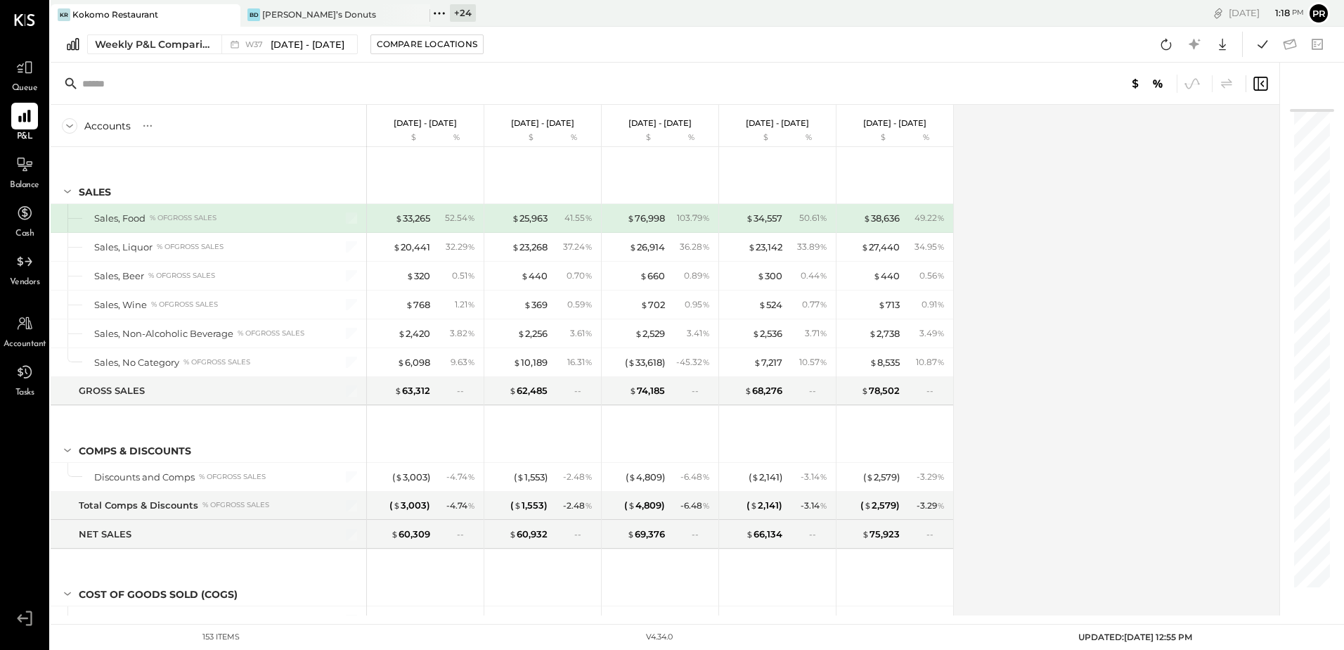
click at [1057, 323] on div "Accounts S % GL [DATE] - [DATE] $ % [DATE] - [DATE] $ % [DATE] - [DATE] $ % [DA…" at bounding box center [666, 360] width 1231 height 510
click at [1163, 44] on icon at bounding box center [1166, 44] width 18 height 18
click at [1259, 44] on icon at bounding box center [1262, 44] width 18 height 18
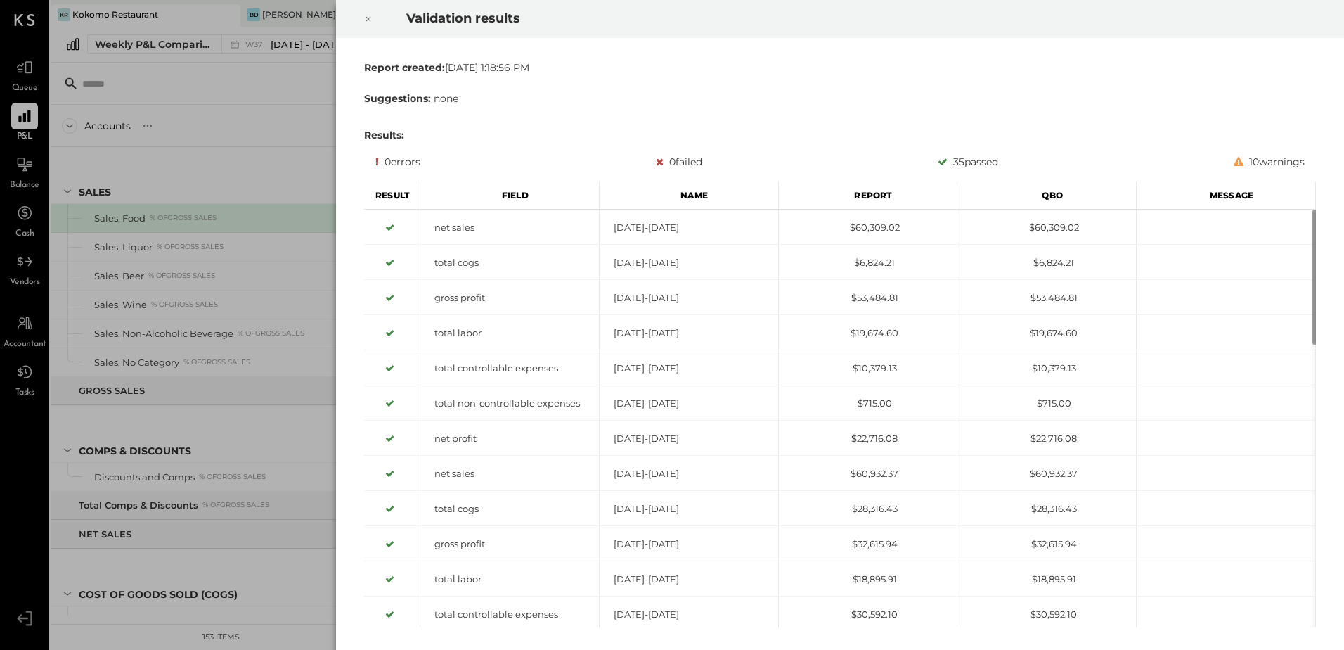
click at [401, 157] on div "0 errors" at bounding box center [397, 161] width 45 height 17
click at [666, 157] on div "0 failed" at bounding box center [679, 161] width 46 height 17
click at [427, 160] on div "0 errors 0 failed 35 passed 10 warnings" at bounding box center [839, 161] width 929 height 17
click at [652, 165] on div "0 errors 0 failed 35 passed 10 warnings" at bounding box center [839, 161] width 929 height 17
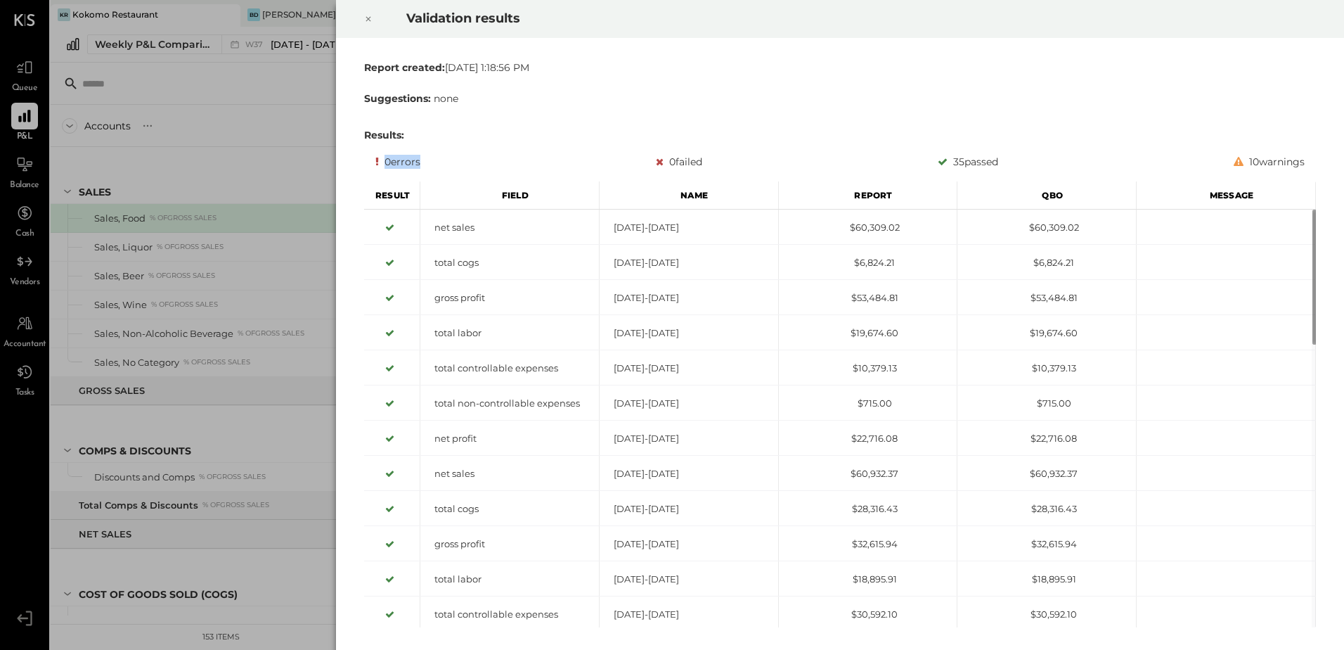
drag, startPoint x: 387, startPoint y: 157, endPoint x: 586, endPoint y: 141, distance: 199.6
click at [711, 162] on div "0 errors 0 failed 35 passed 10 warnings" at bounding box center [839, 161] width 929 height 17
click at [369, 18] on icon at bounding box center [368, 19] width 5 height 5
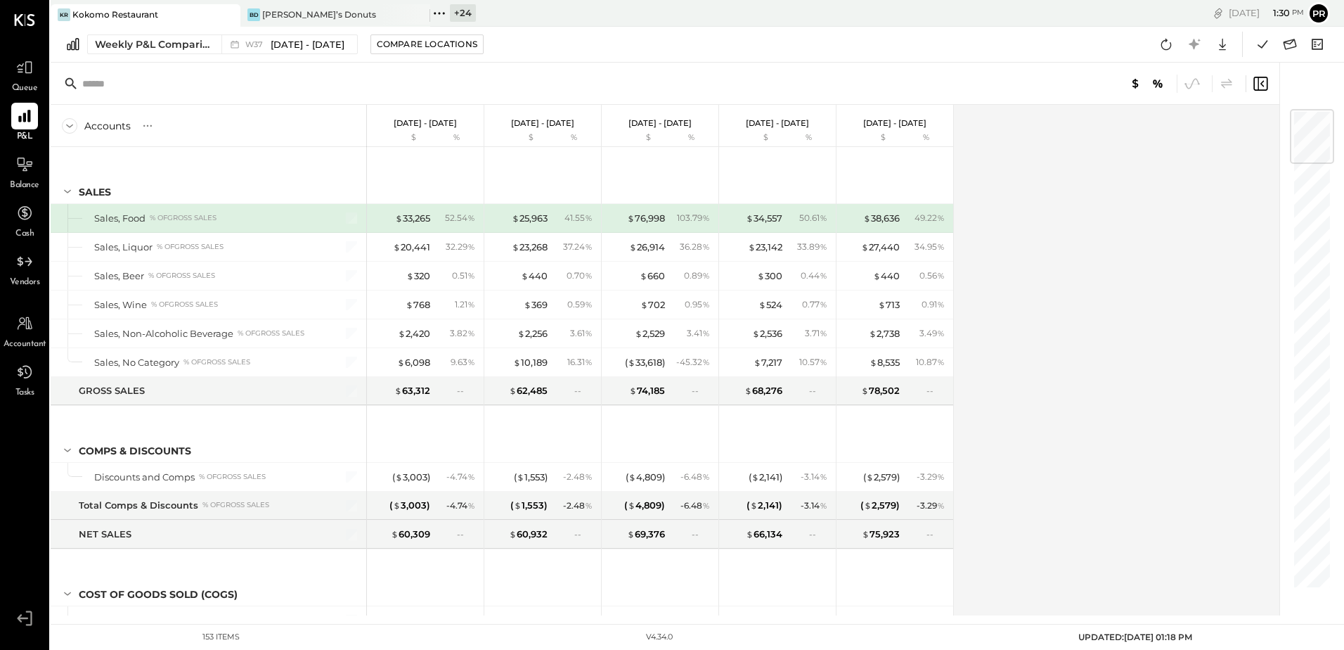
click at [1075, 314] on div "Accounts S % GL [DATE] - [DATE] $ % [DATE] - [DATE] $ % [DATE] - [DATE] $ % [DA…" at bounding box center [666, 360] width 1231 height 510
click at [434, 15] on icon at bounding box center [439, 13] width 18 height 18
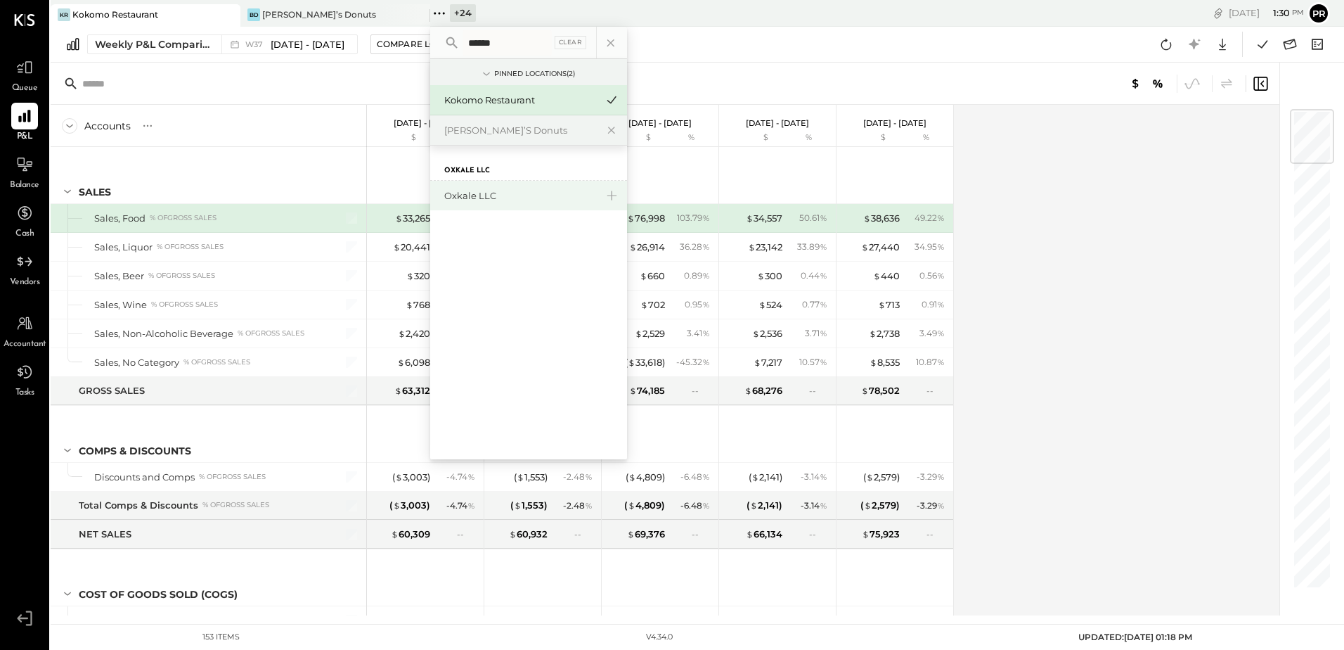
type input "******"
click at [489, 195] on div "Oxkale LLC" at bounding box center [520, 195] width 152 height 13
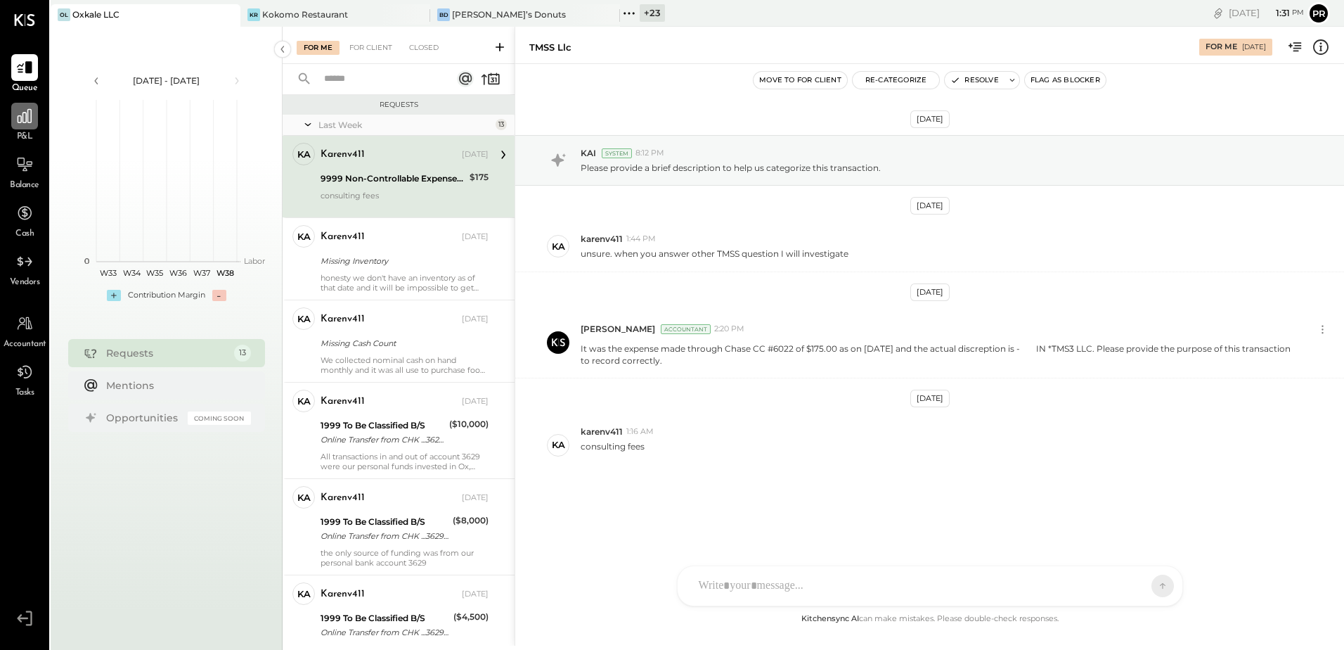
click at [25, 117] on icon at bounding box center [24, 116] width 18 height 18
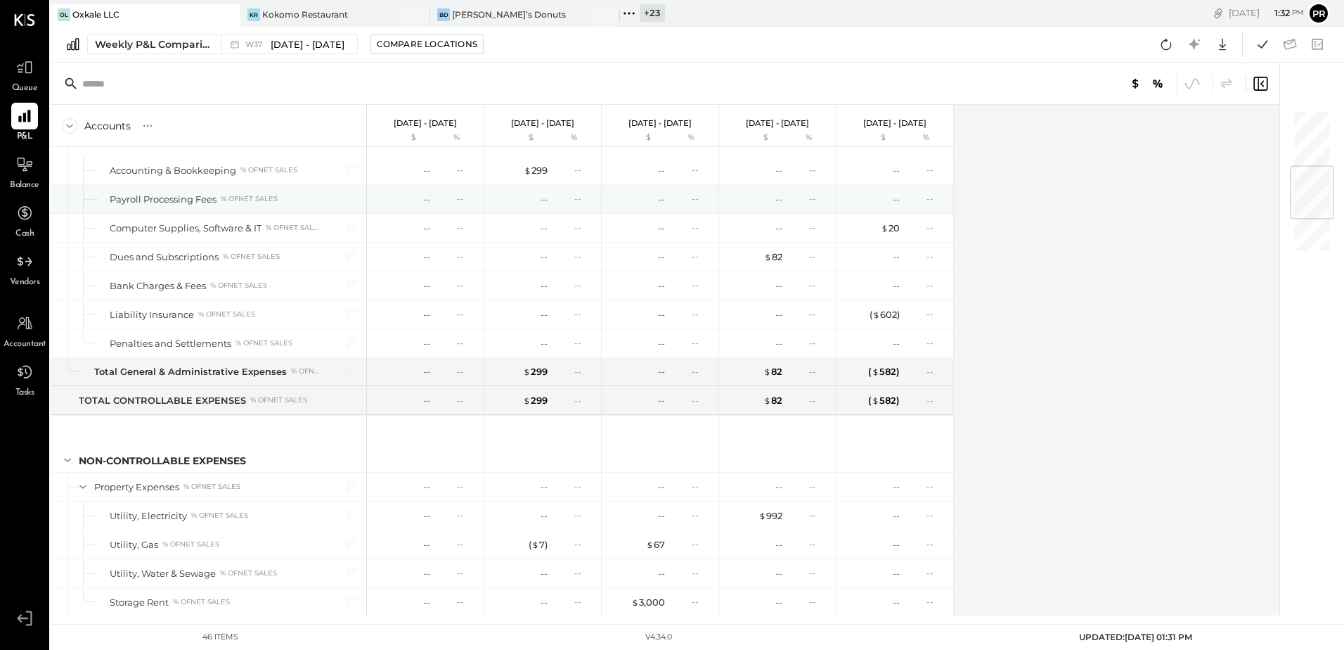
scroll to position [774, 0]
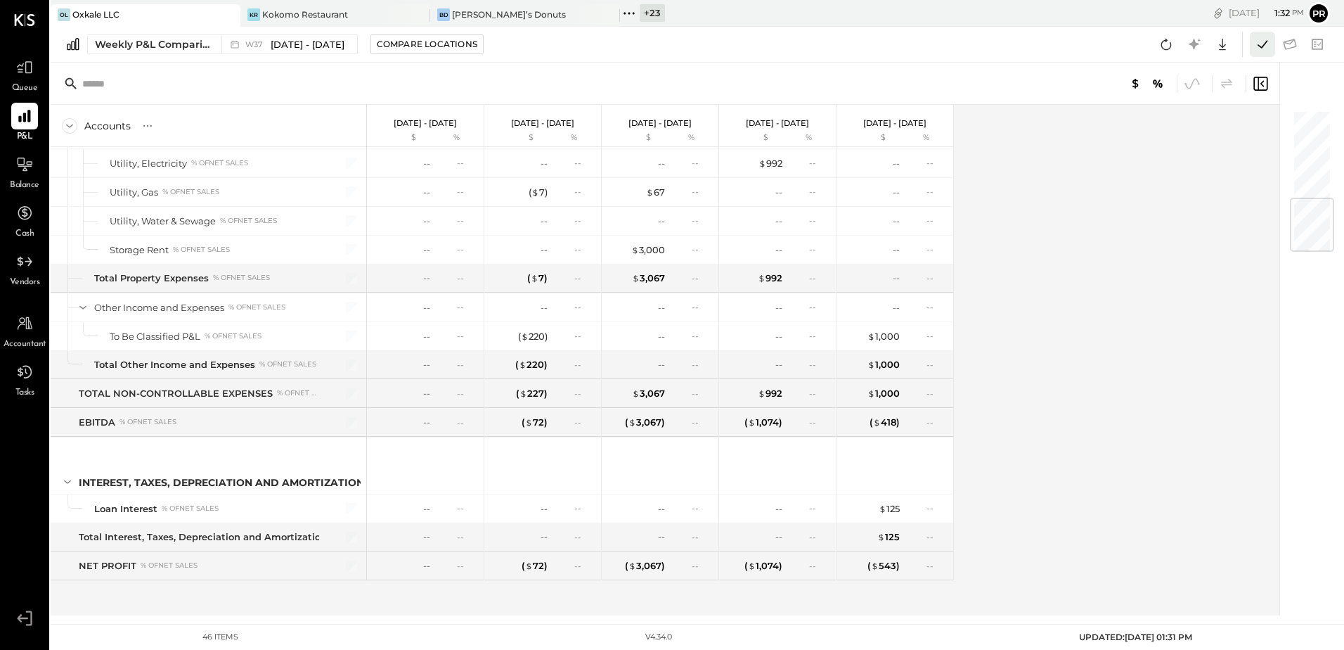
click at [1262, 48] on icon at bounding box center [1263, 44] width 10 height 8
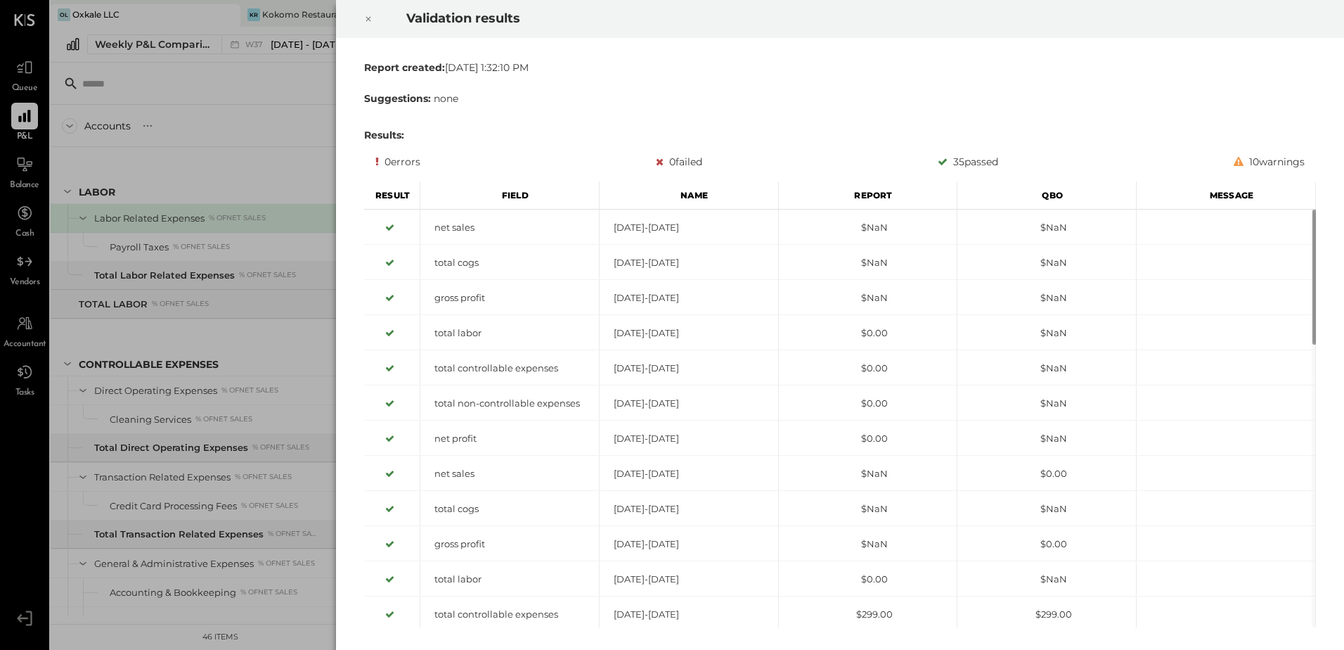
click at [368, 15] on icon at bounding box center [368, 19] width 8 height 17
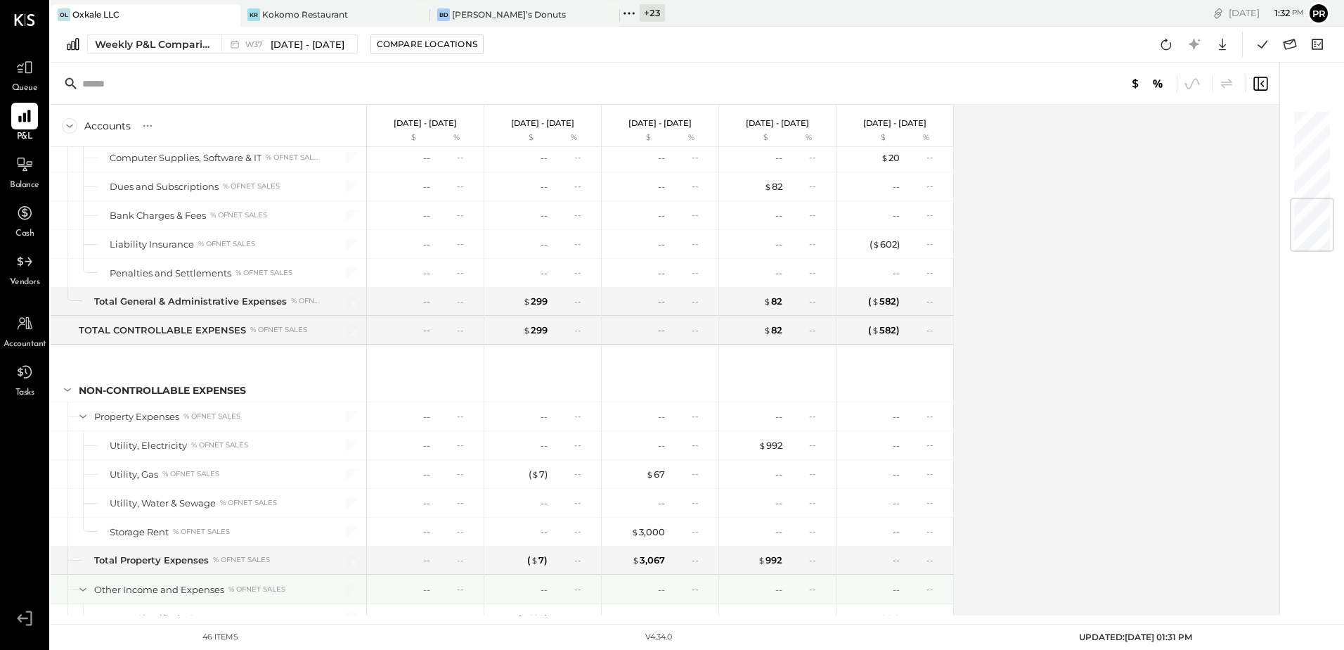
scroll to position [774, 0]
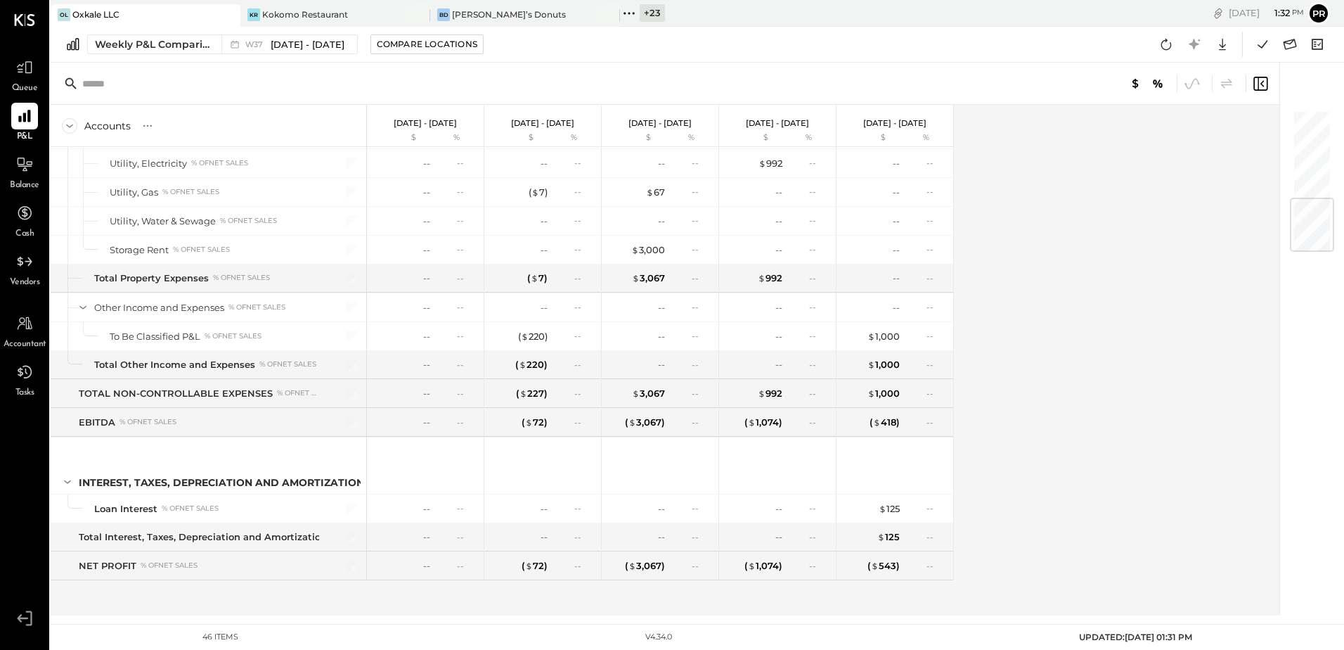
click at [628, 15] on icon at bounding box center [629, 13] width 18 height 18
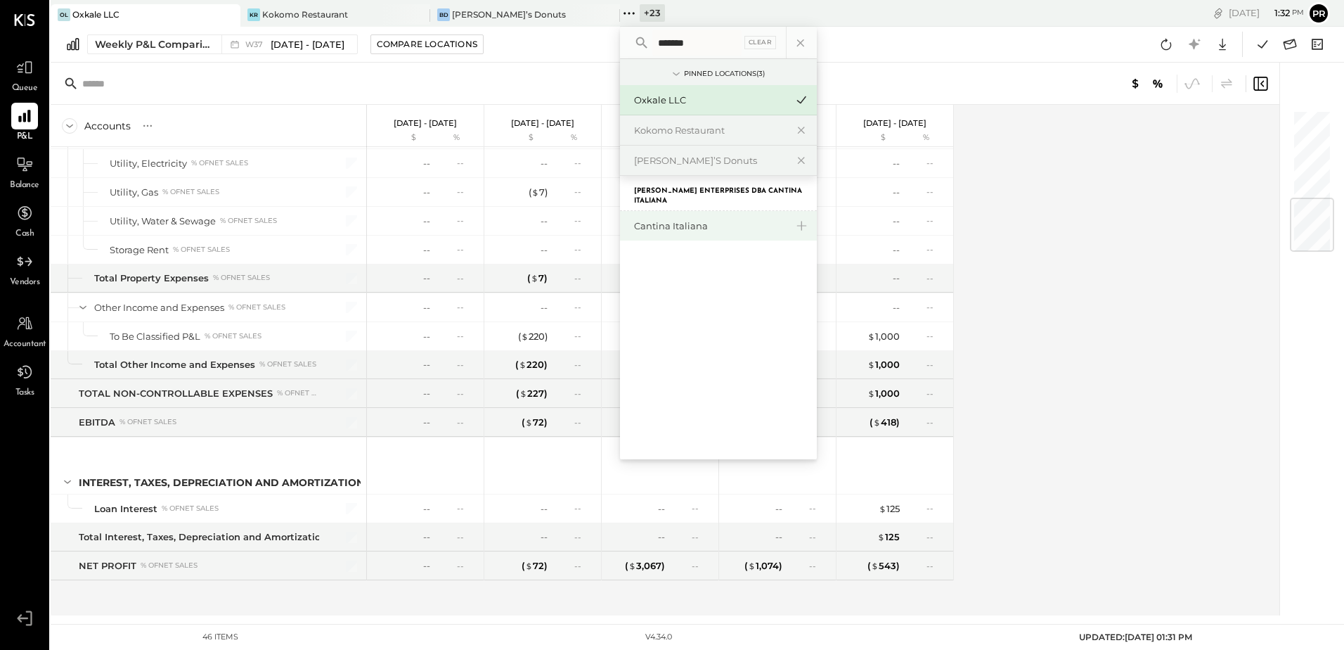
type input "*******"
click at [682, 230] on div "Cantina Italiana" at bounding box center [710, 225] width 152 height 13
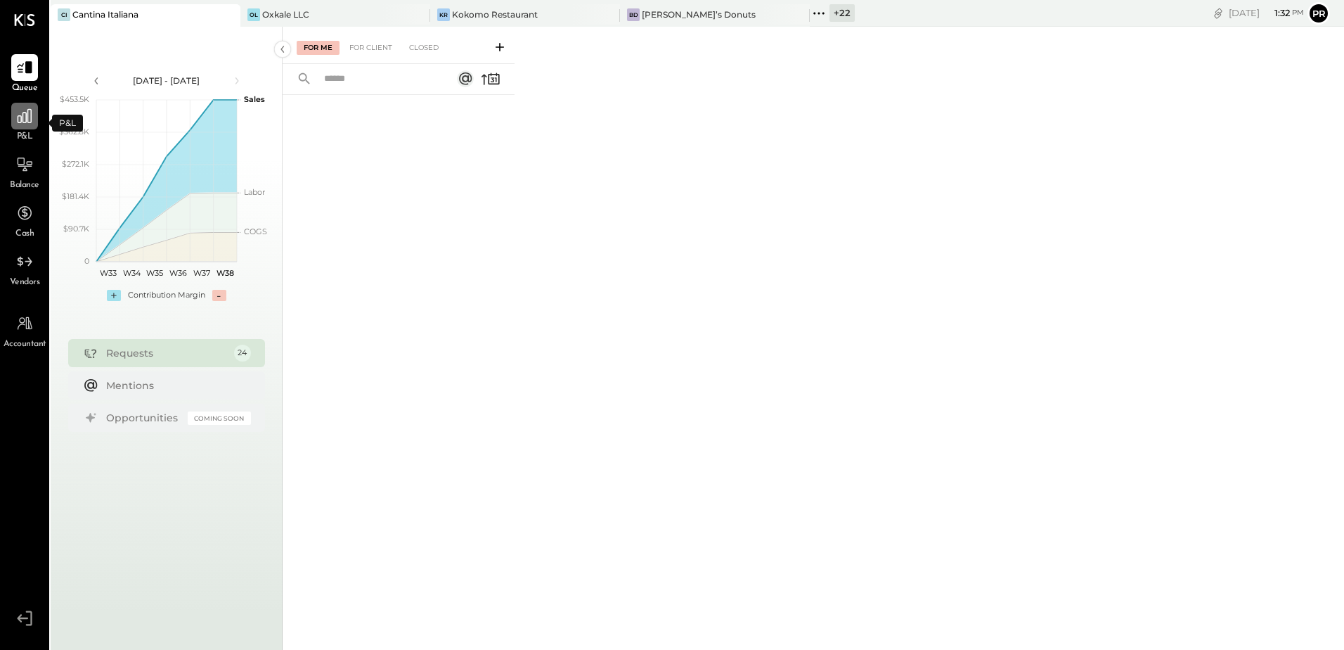
click at [22, 127] on div at bounding box center [24, 116] width 27 height 27
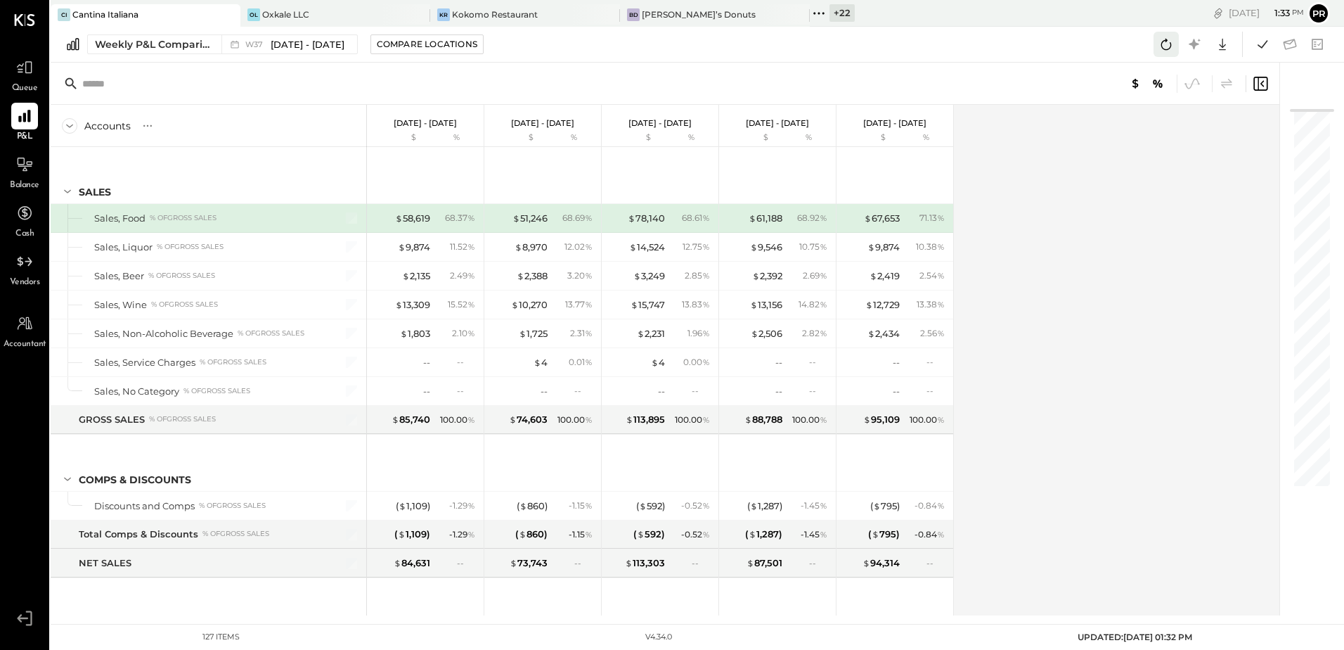
click at [1170, 45] on icon at bounding box center [1166, 44] width 18 height 18
click at [1262, 43] on icon at bounding box center [1262, 44] width 18 height 18
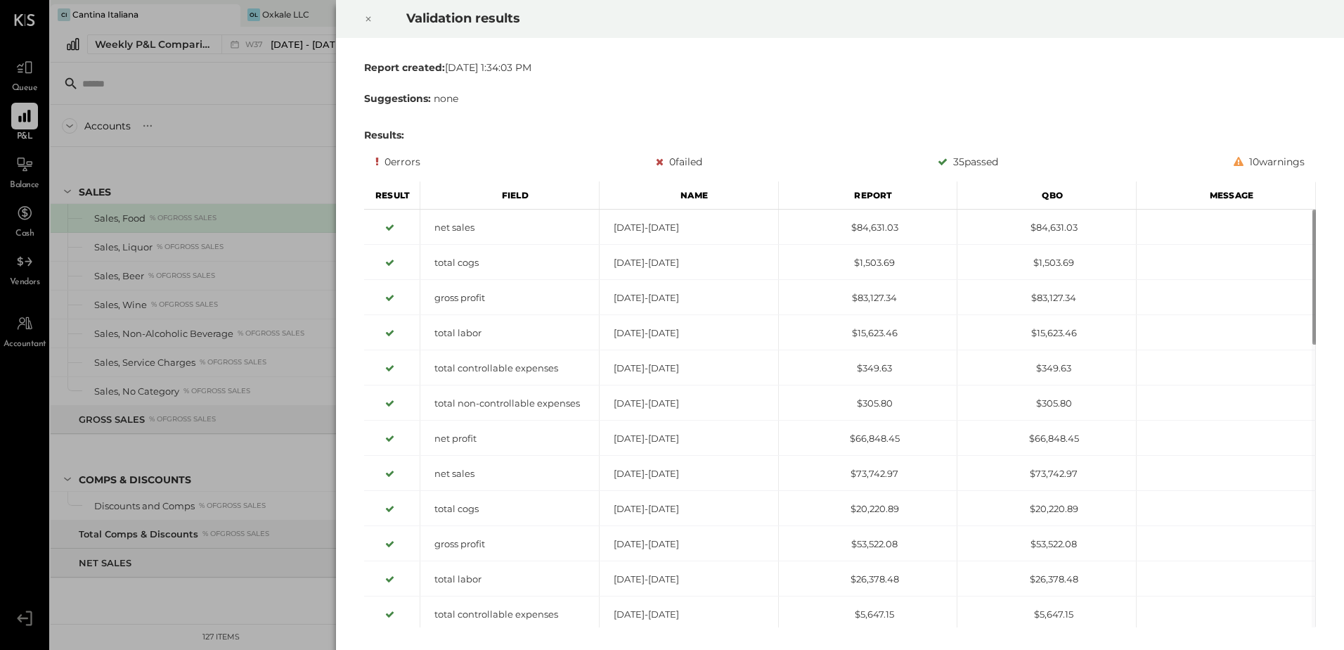
click at [372, 16] on icon at bounding box center [368, 19] width 8 height 17
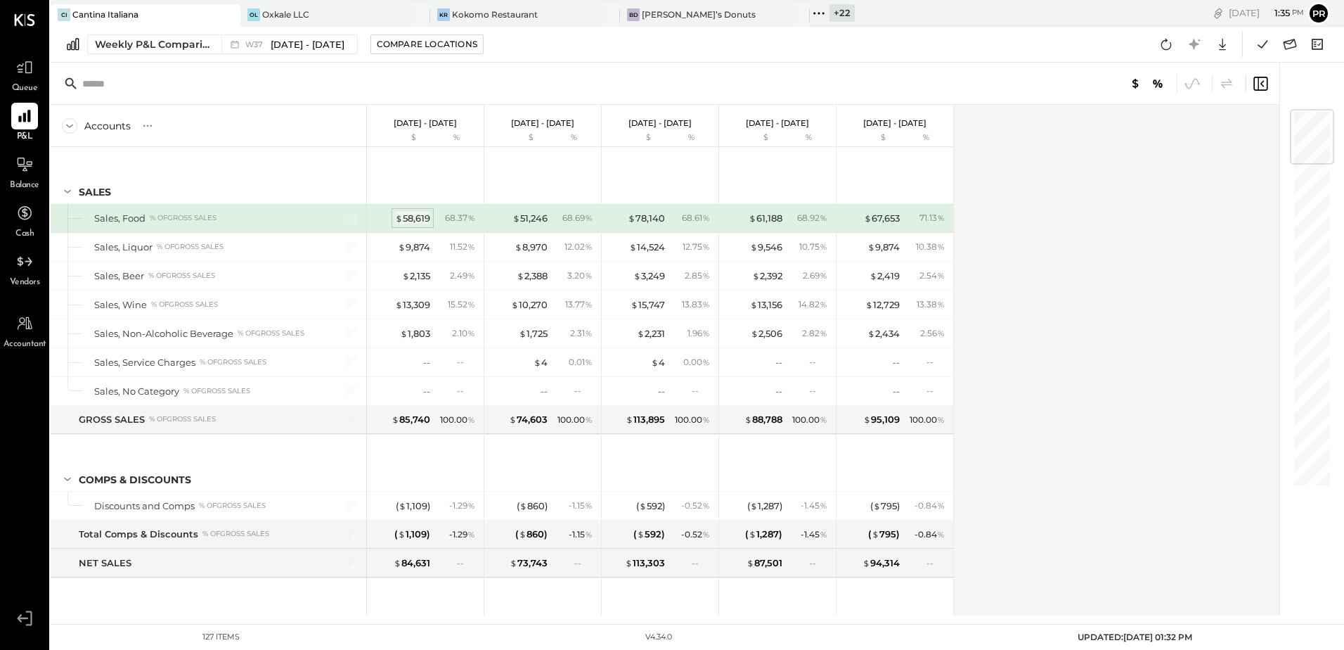
click at [425, 219] on div "$ 58,619" at bounding box center [412, 218] width 35 height 13
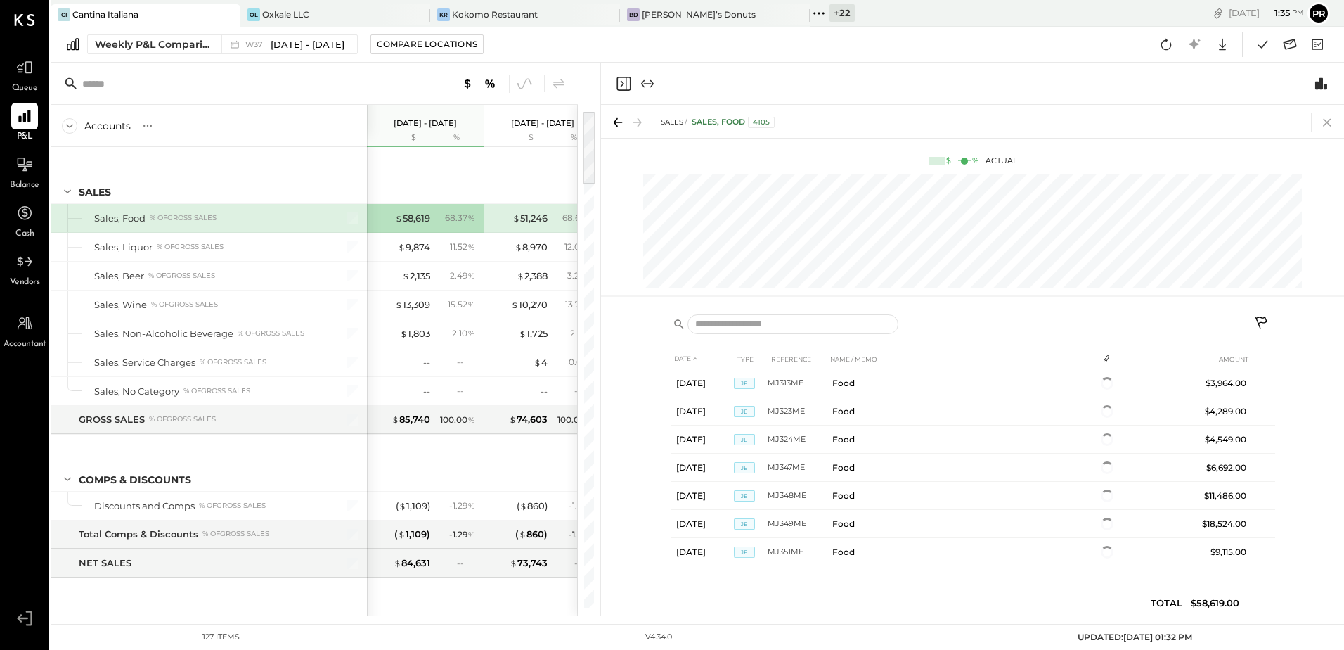
scroll to position [42, 0]
click at [1328, 122] on icon at bounding box center [1327, 122] width 20 height 20
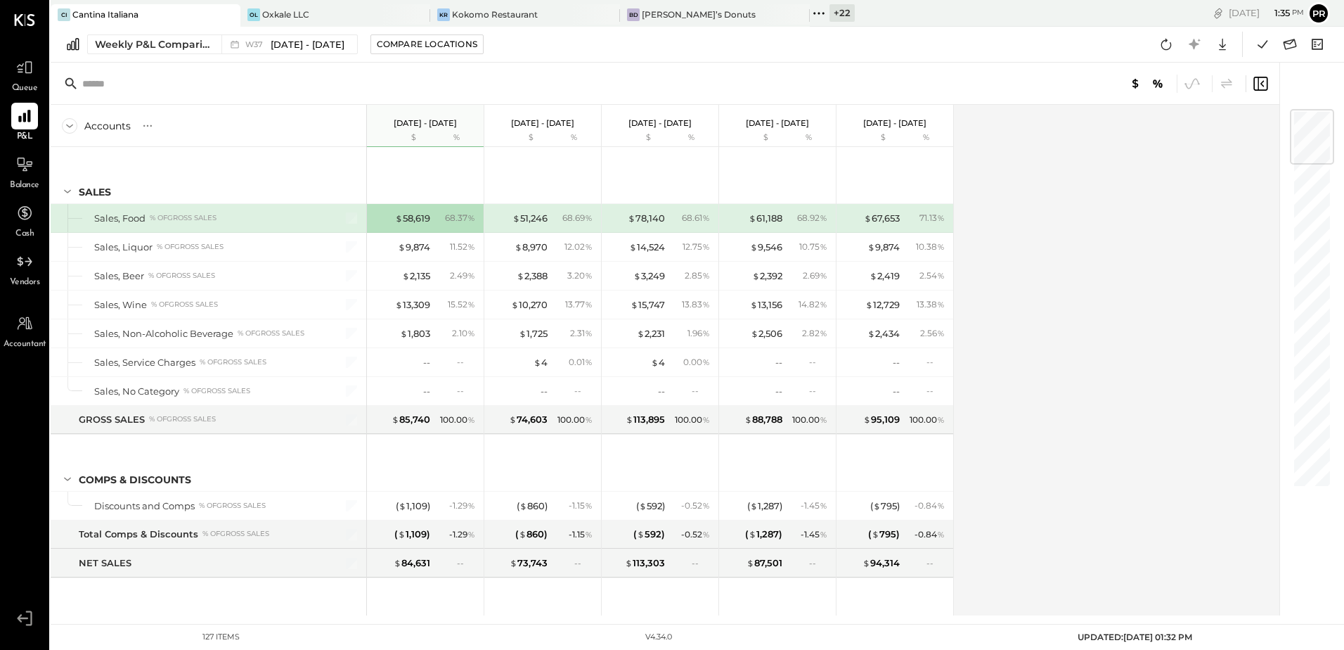
click at [418, 228] on div "$ 58,619 68.37 %" at bounding box center [426, 218] width 105 height 28
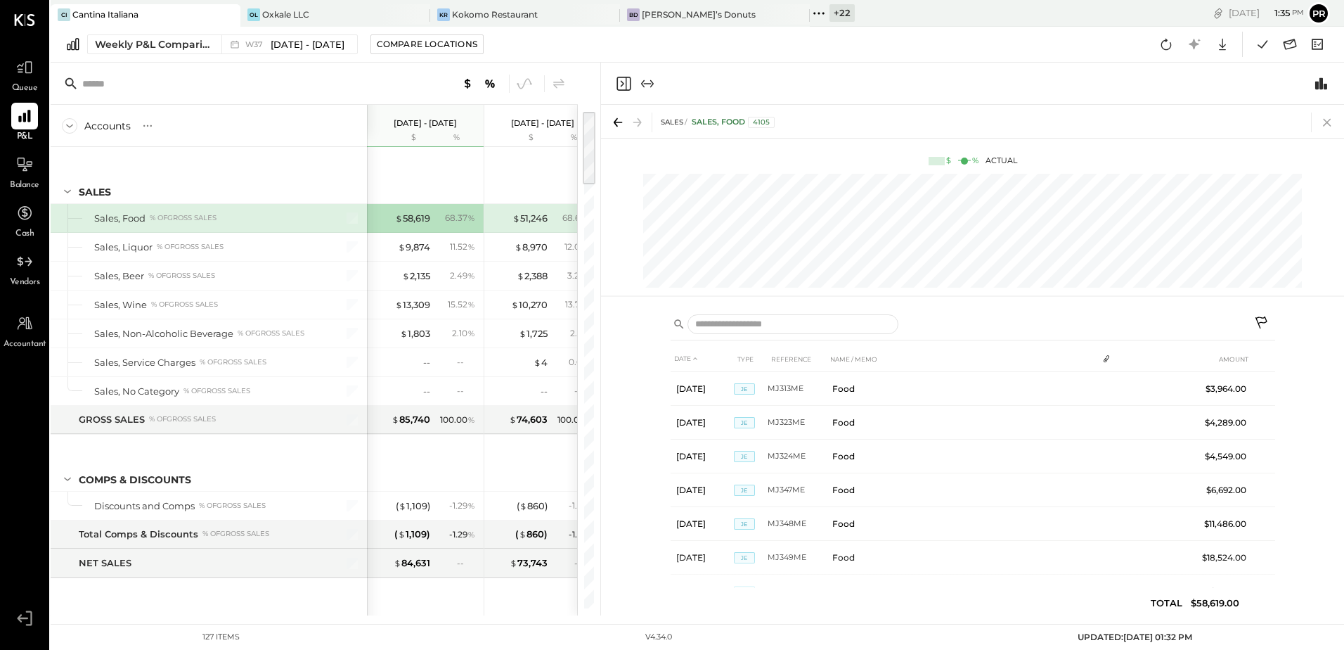
click at [1330, 117] on icon at bounding box center [1327, 122] width 20 height 20
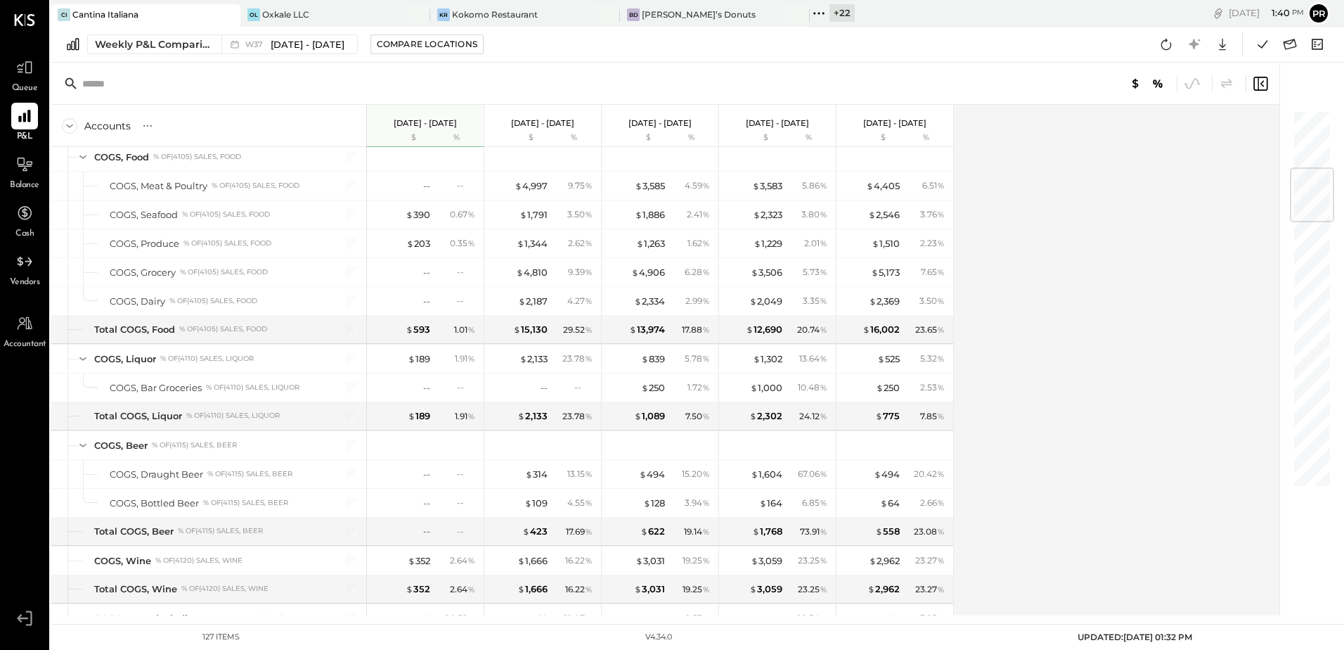
scroll to position [281, 0]
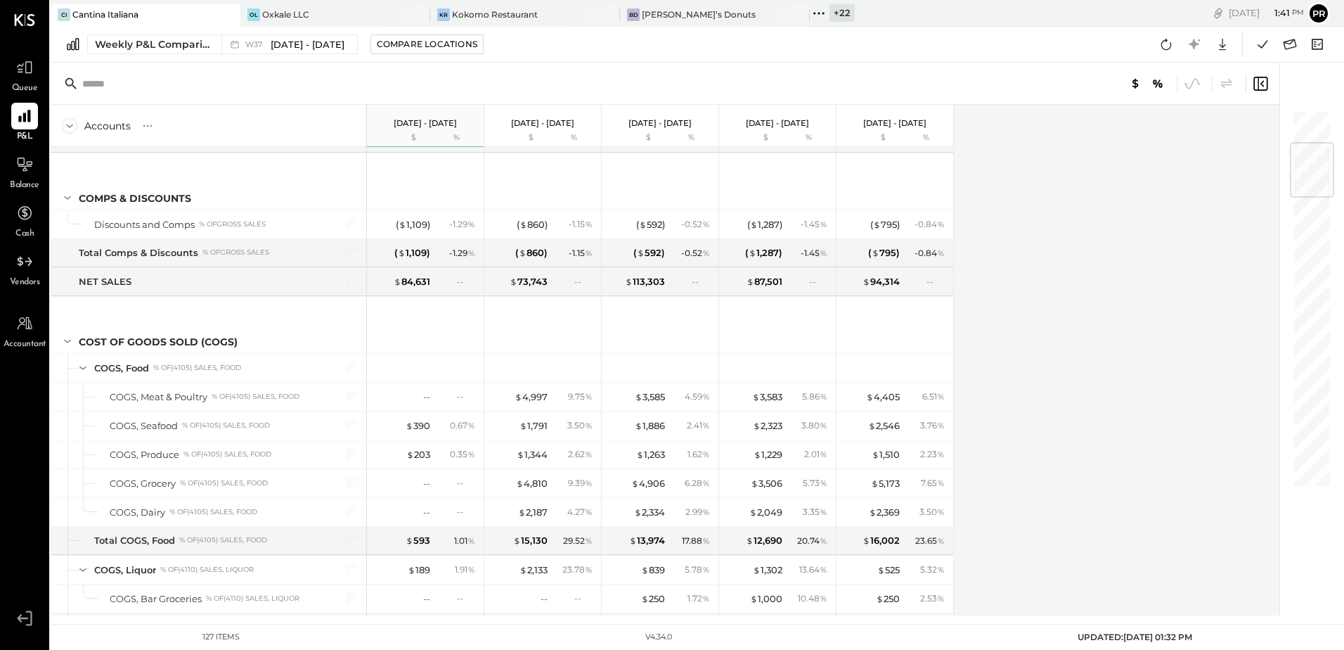
click at [814, 13] on icon at bounding box center [814, 13] width 2 height 2
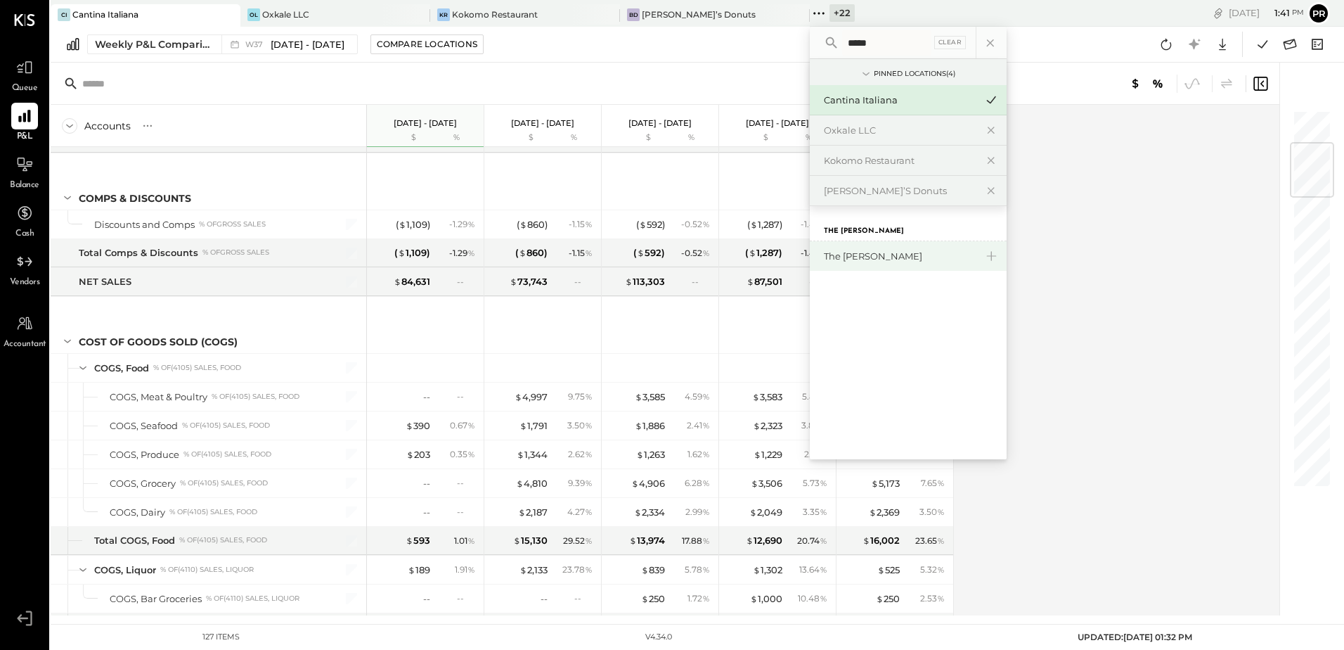
type input "*****"
click at [860, 247] on div "The [PERSON_NAME]" at bounding box center [908, 256] width 197 height 30
click at [835, 253] on div "The [PERSON_NAME]" at bounding box center [900, 256] width 152 height 13
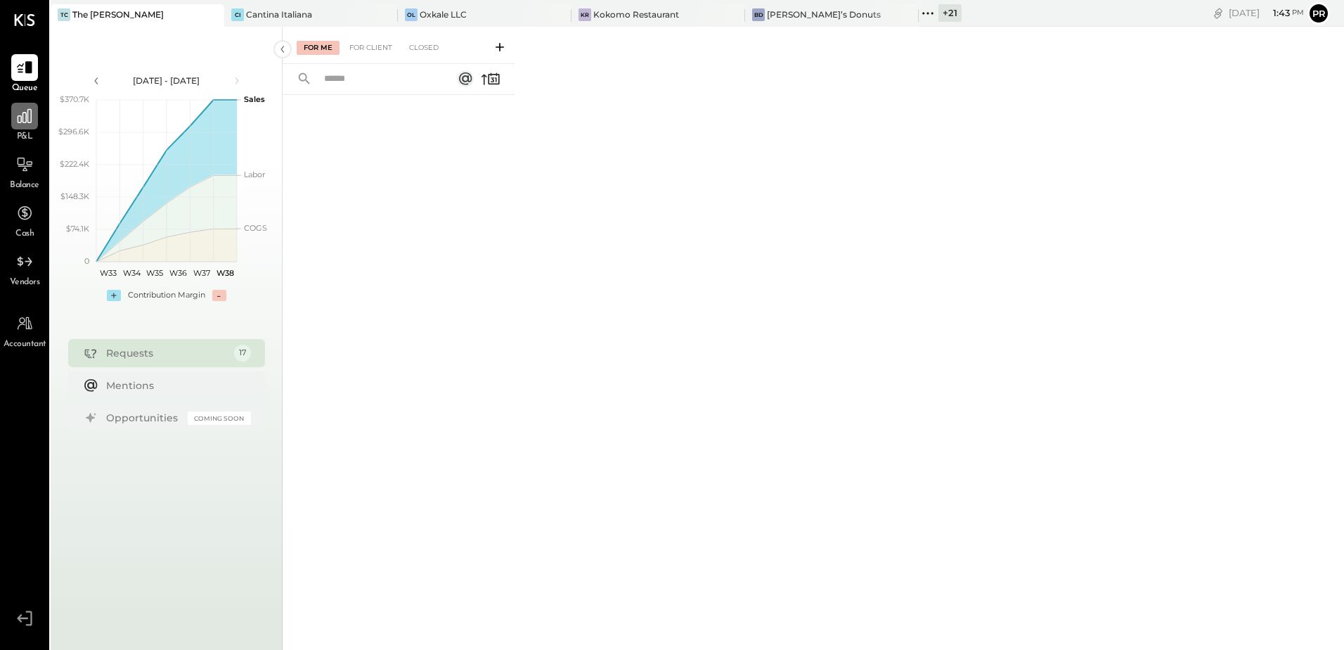
click at [35, 115] on div at bounding box center [24, 116] width 27 height 27
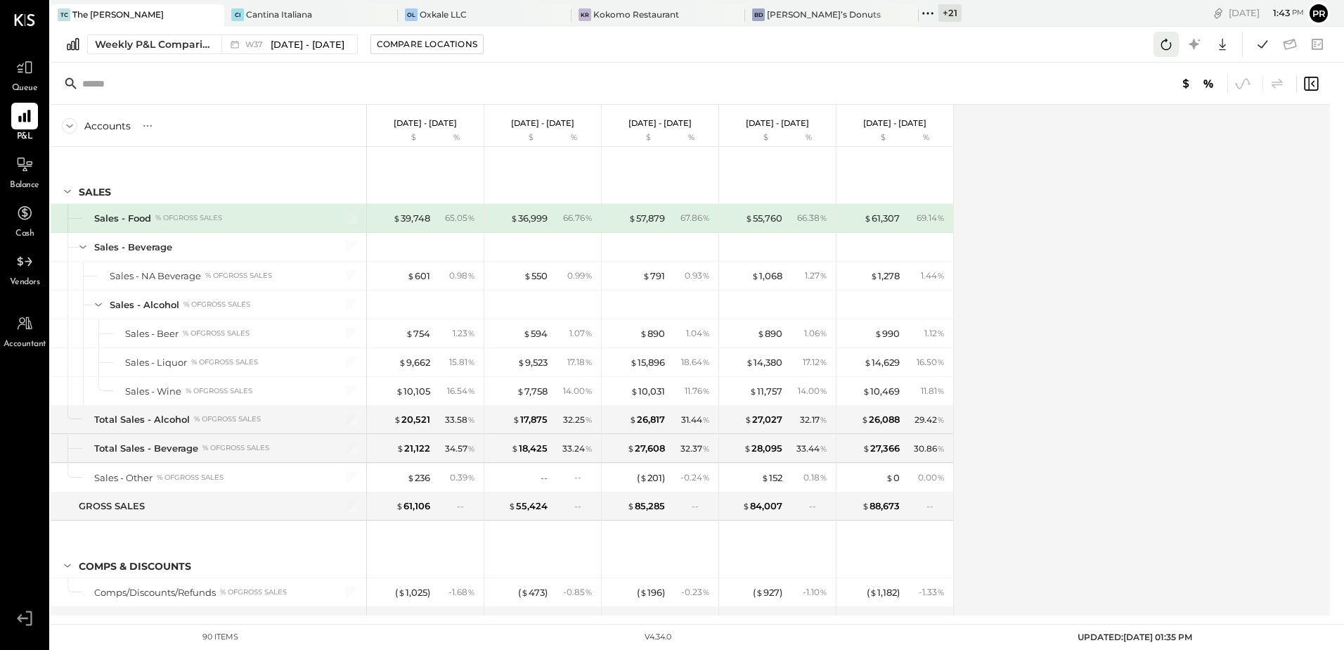
click at [1158, 43] on icon at bounding box center [1166, 44] width 18 height 18
click at [1257, 46] on icon at bounding box center [1262, 44] width 18 height 18
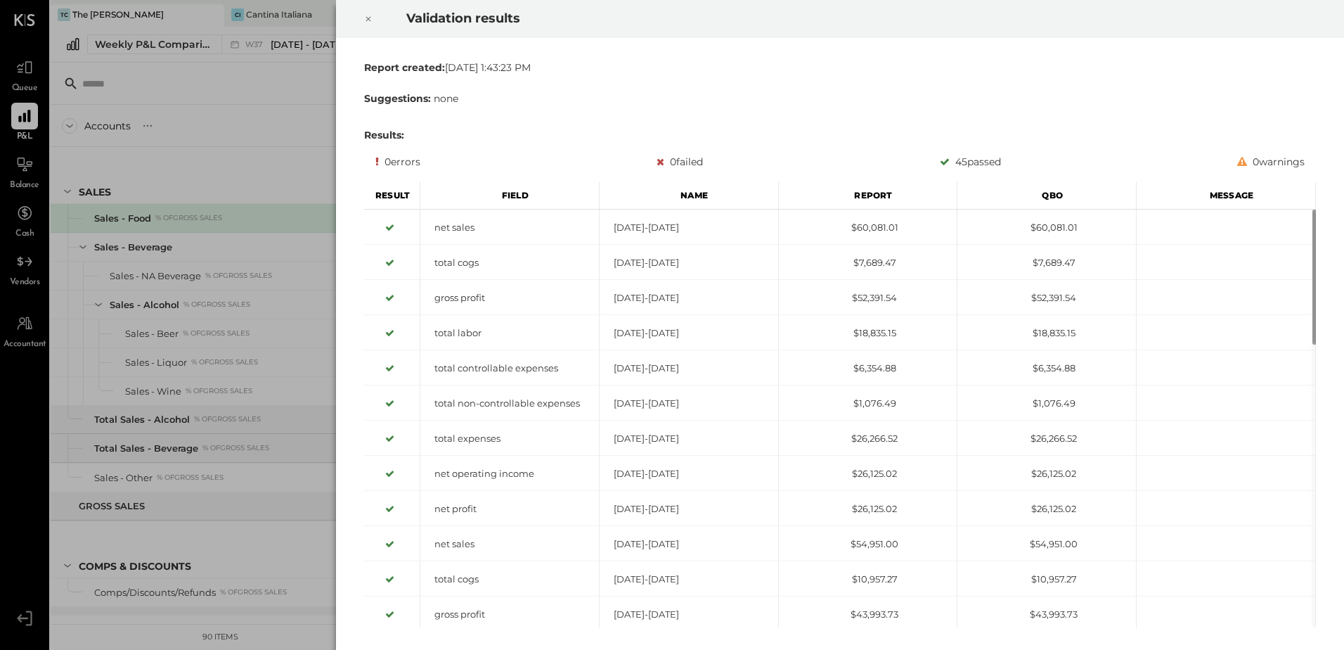
click at [365, 23] on icon at bounding box center [368, 19] width 8 height 17
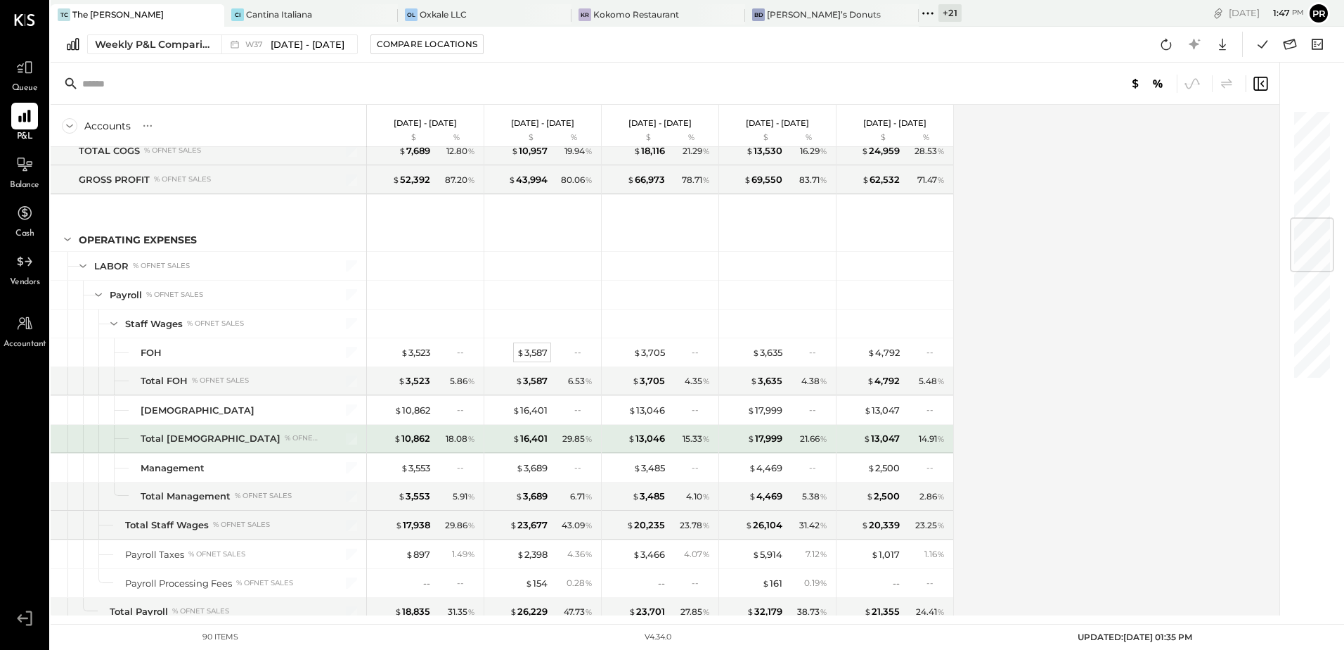
scroll to position [984, 0]
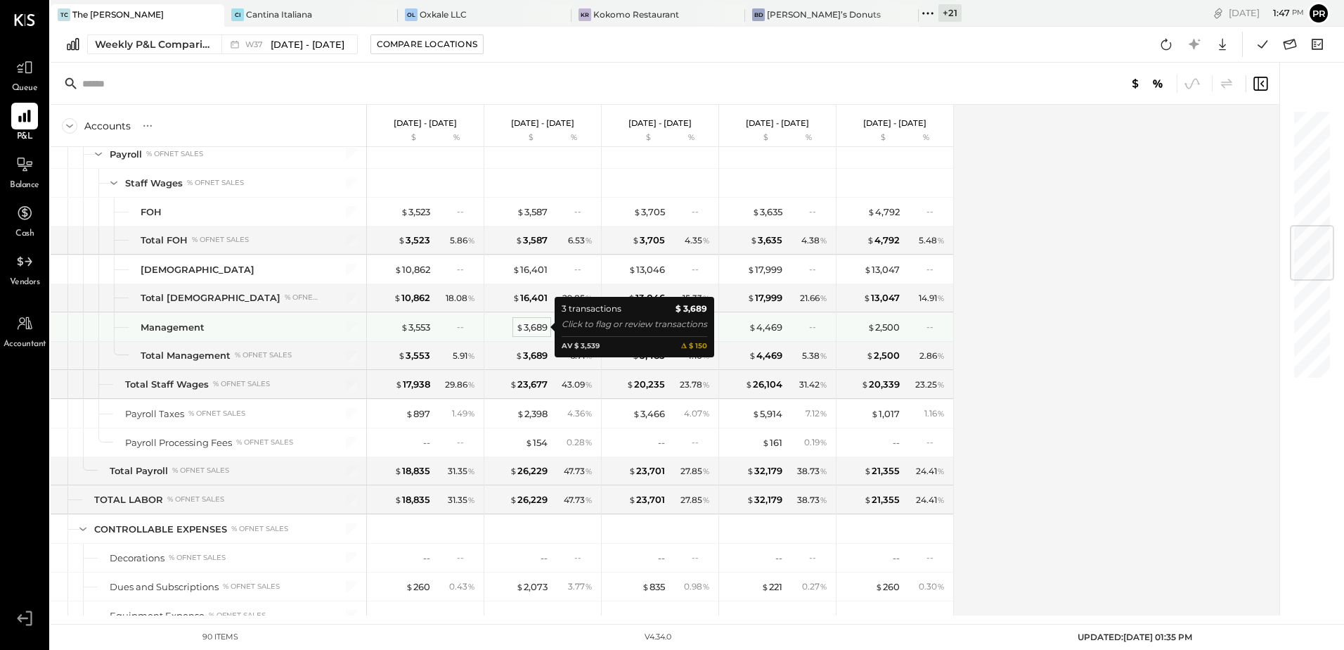
click at [543, 327] on div "$ 3,689" at bounding box center [532, 327] width 32 height 13
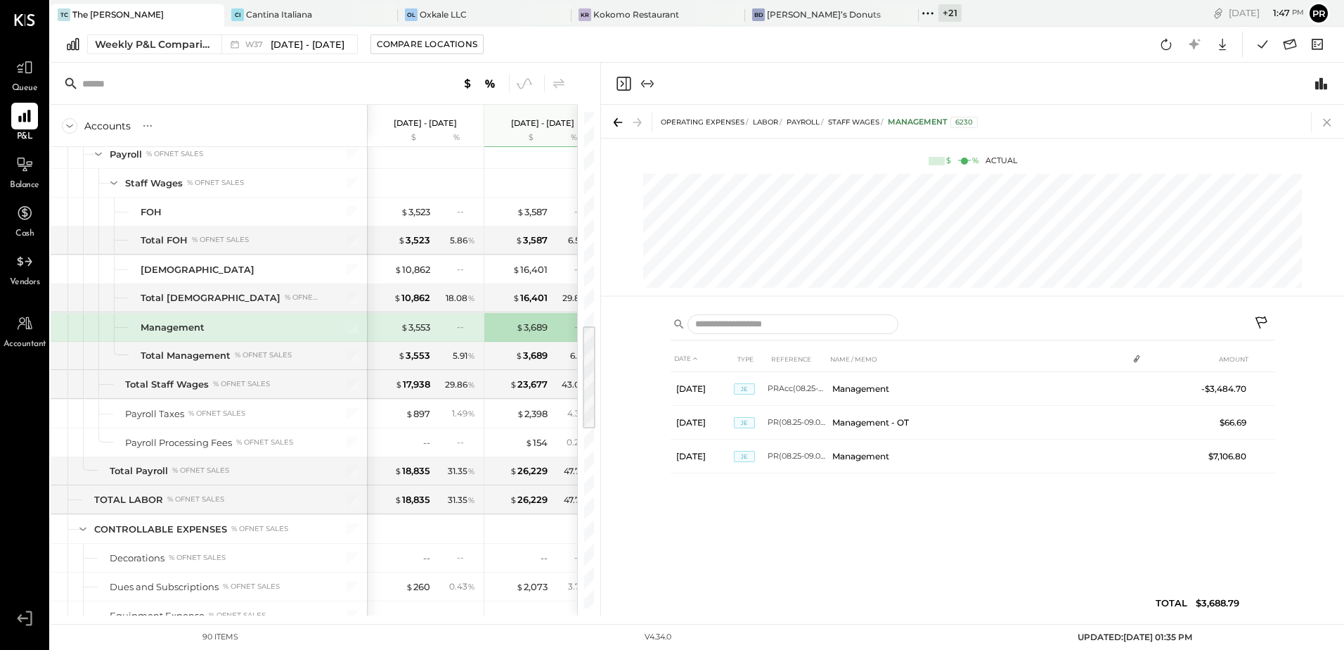
click at [1328, 124] on icon at bounding box center [1327, 123] width 8 height 8
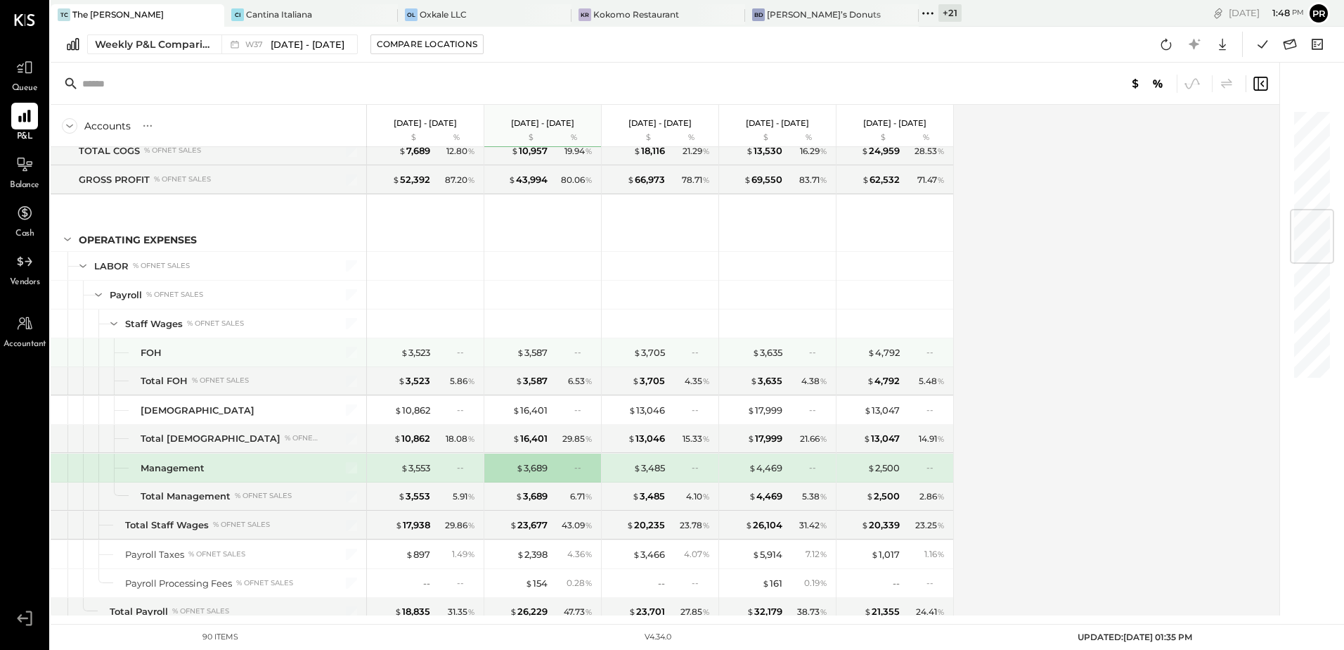
scroll to position [914, 0]
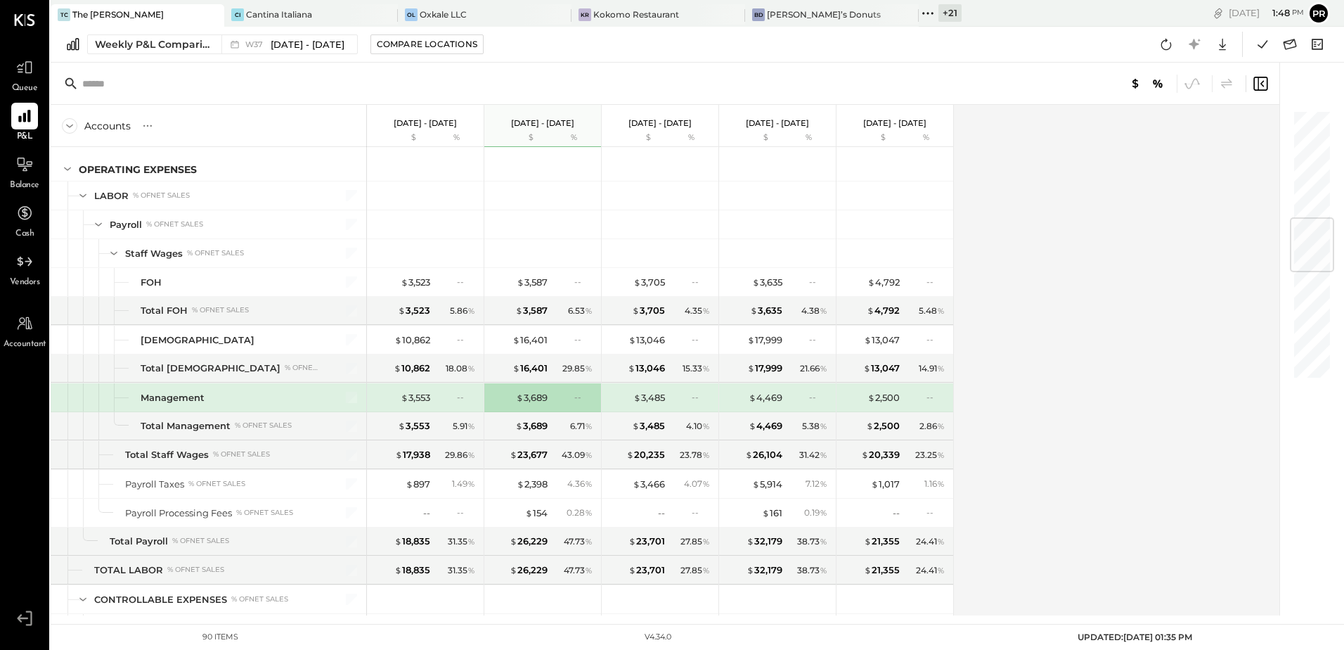
click at [1107, 349] on div "Accounts S % GL [DATE] - [DATE] $ % [DATE] - [DATE] $ % [DATE] - [DATE] $ % [DA…" at bounding box center [666, 360] width 1231 height 510
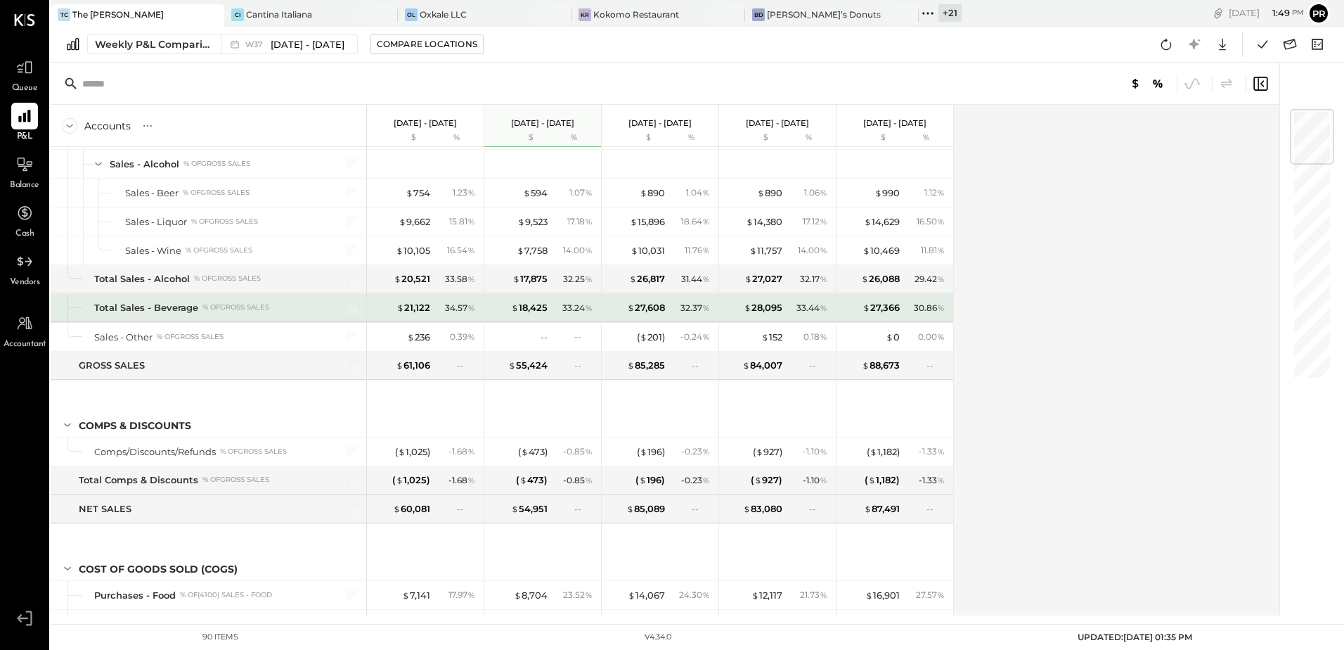
scroll to position [0, 0]
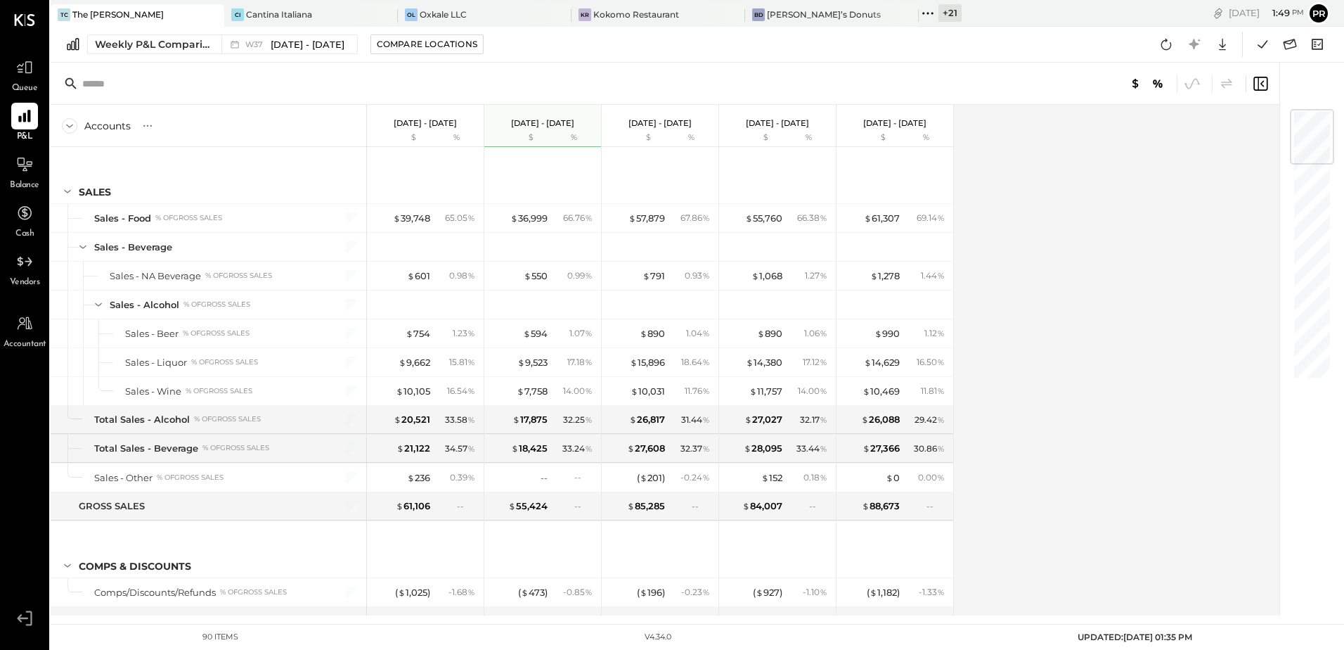
click at [919, 12] on icon at bounding box center [928, 13] width 18 height 18
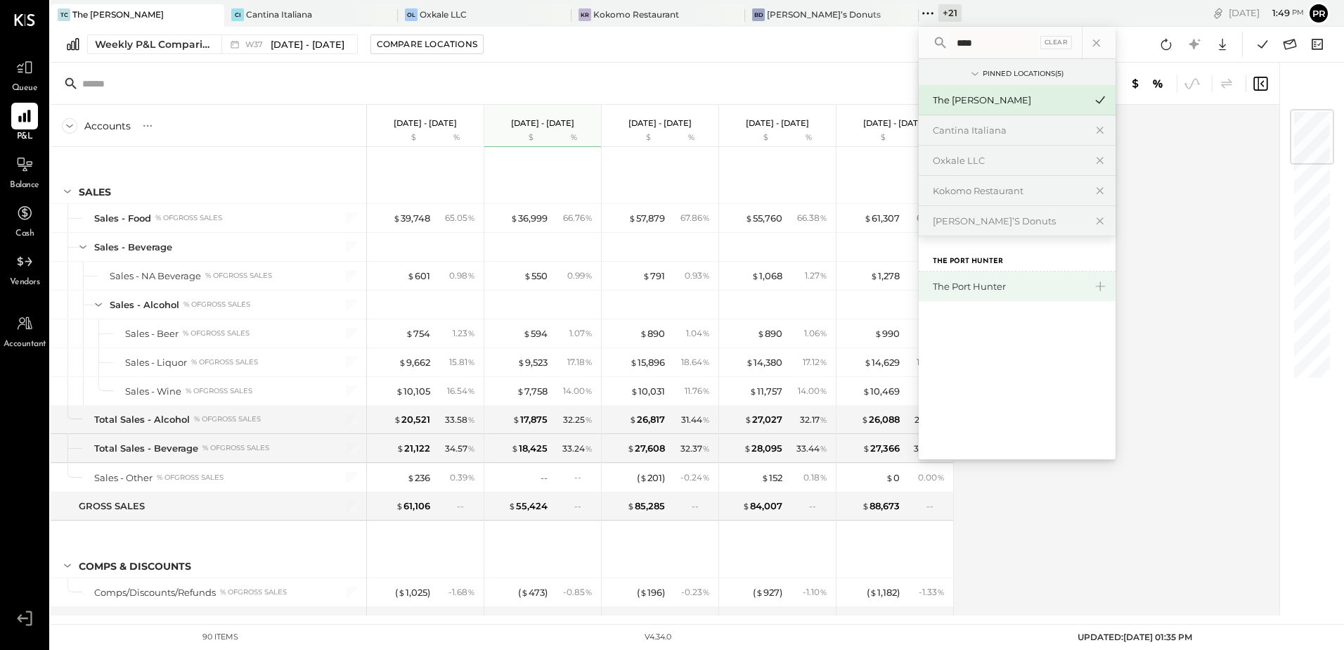
type input "****"
click at [933, 283] on div "The Port Hunter" at bounding box center [1009, 286] width 152 height 13
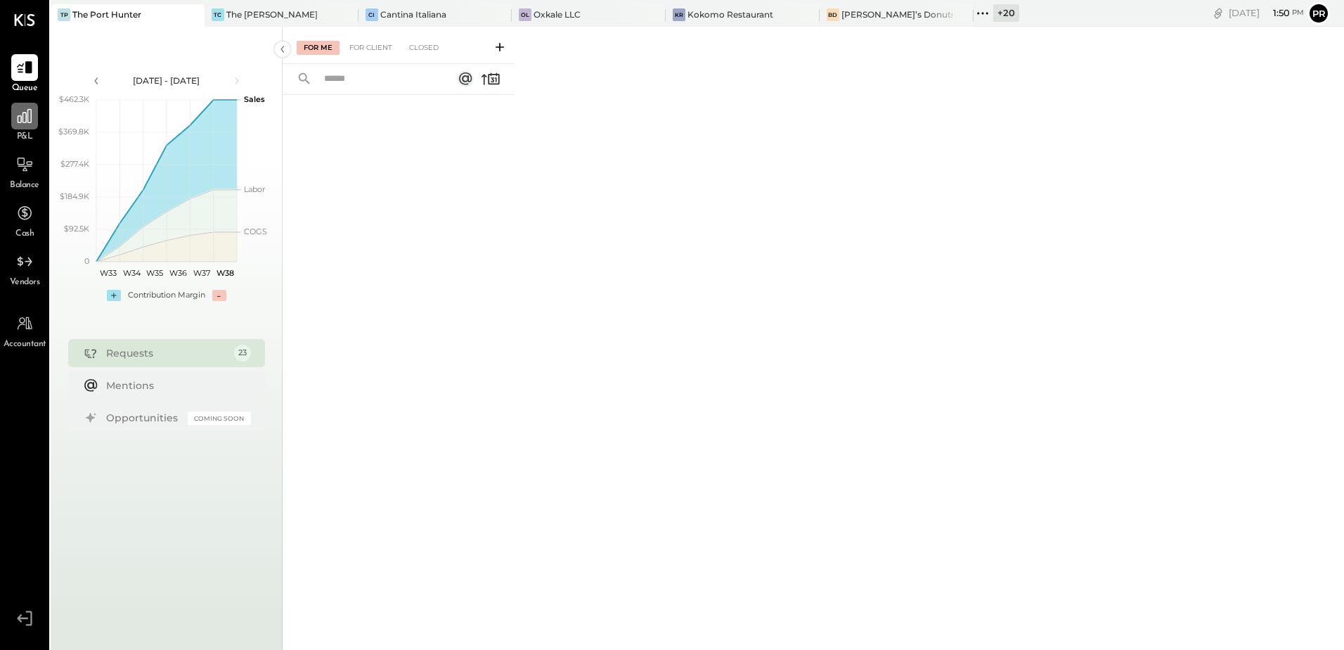
click at [30, 125] on div at bounding box center [24, 116] width 27 height 27
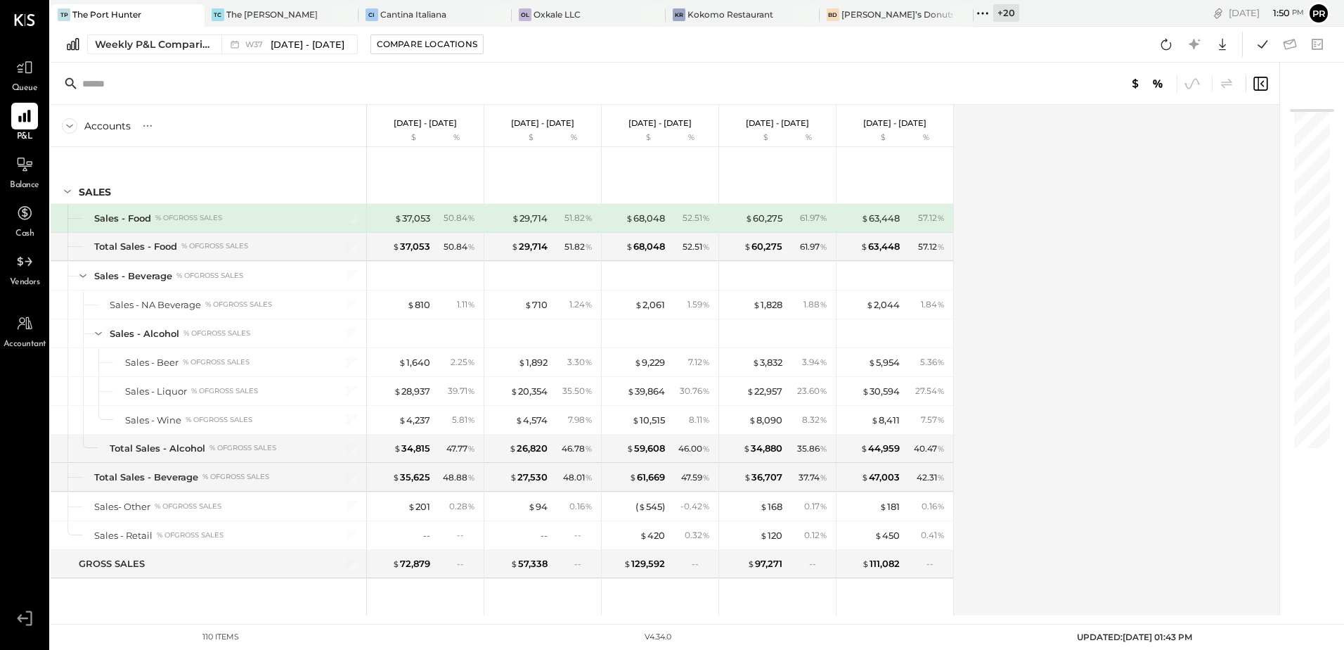
click at [1130, 243] on div "Accounts S % GL [DATE] - [DATE] $ % [DATE] - [DATE] $ % [DATE] - [DATE] $ % [DA…" at bounding box center [666, 360] width 1231 height 510
click at [1130, 242] on div "Accounts S % GL [DATE] - [DATE] $ % [DATE] - [DATE] $ % [DATE] - [DATE] $ % [DA…" at bounding box center [666, 360] width 1231 height 510
drag, startPoint x: 1094, startPoint y: 170, endPoint x: 1087, endPoint y: 164, distance: 9.0
click at [1091, 169] on div "Accounts S % GL [DATE] - [DATE] $ % [DATE] - [DATE] $ % [DATE] - [DATE] $ % [DA…" at bounding box center [666, 360] width 1231 height 510
click at [1084, 164] on div "Accounts S % GL [DATE] - [DATE] $ % [DATE] - [DATE] $ % [DATE] - [DATE] $ % [DA…" at bounding box center [666, 360] width 1231 height 510
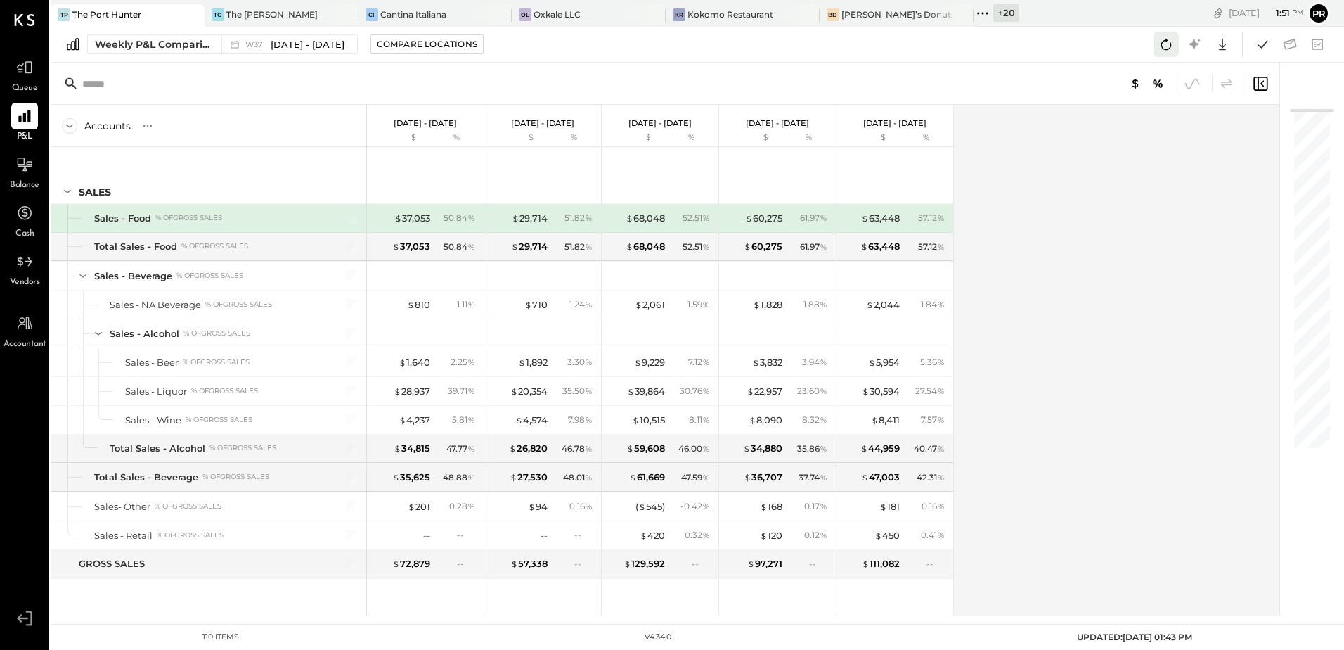
click at [1168, 43] on icon at bounding box center [1166, 44] width 18 height 18
click at [1078, 200] on div "Accounts S % GL [DATE] - [DATE] $ % [DATE] - [DATE] $ % [DATE] - [DATE] $ % [DA…" at bounding box center [666, 360] width 1231 height 510
click at [1259, 48] on icon at bounding box center [1262, 44] width 18 height 18
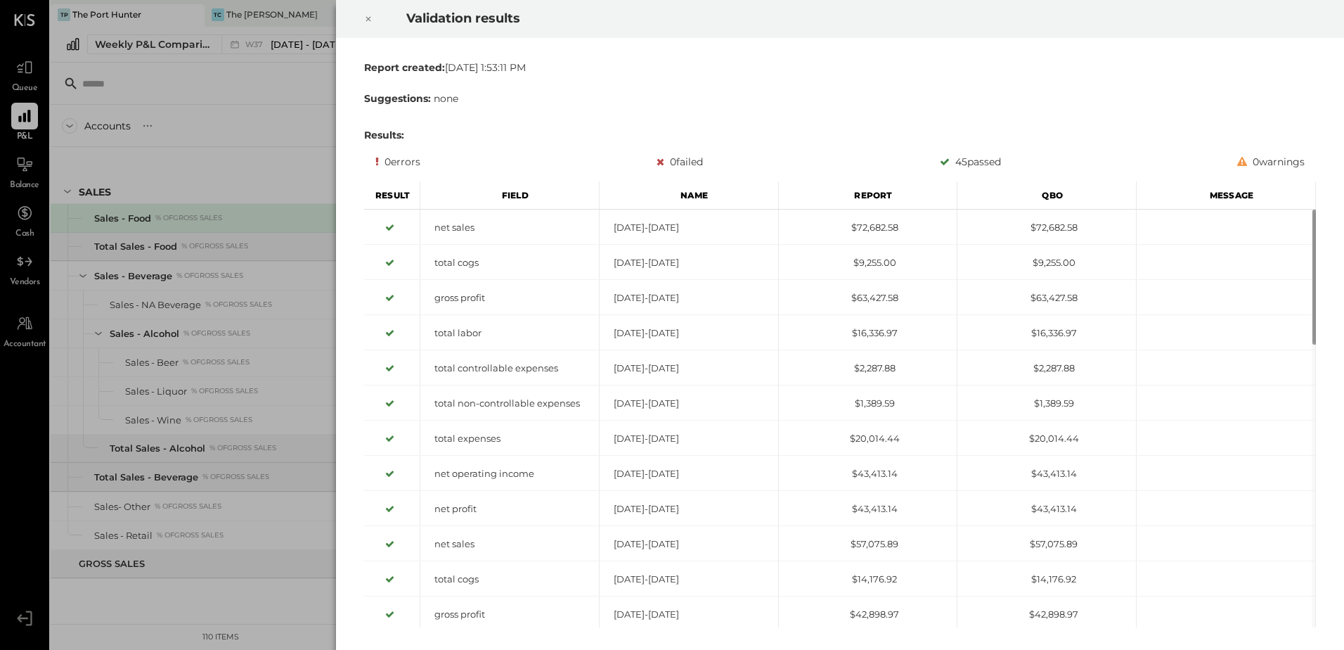
click at [366, 15] on icon at bounding box center [368, 19] width 8 height 17
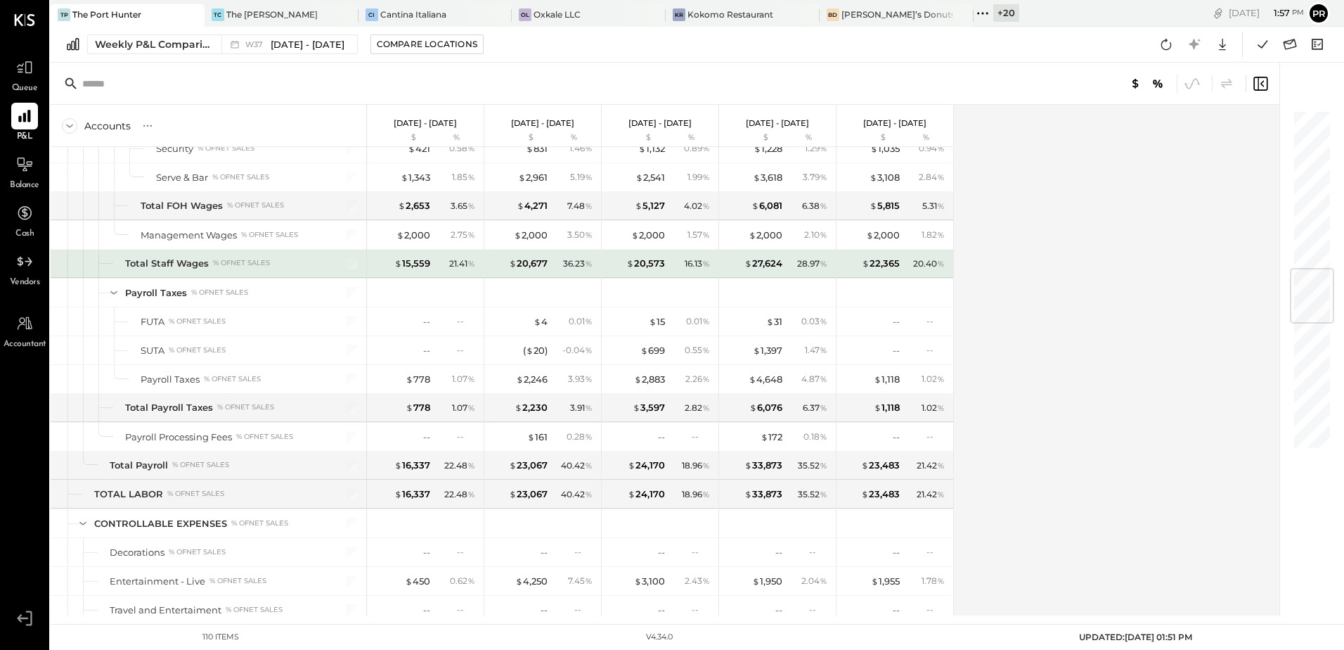
scroll to position [1265, 0]
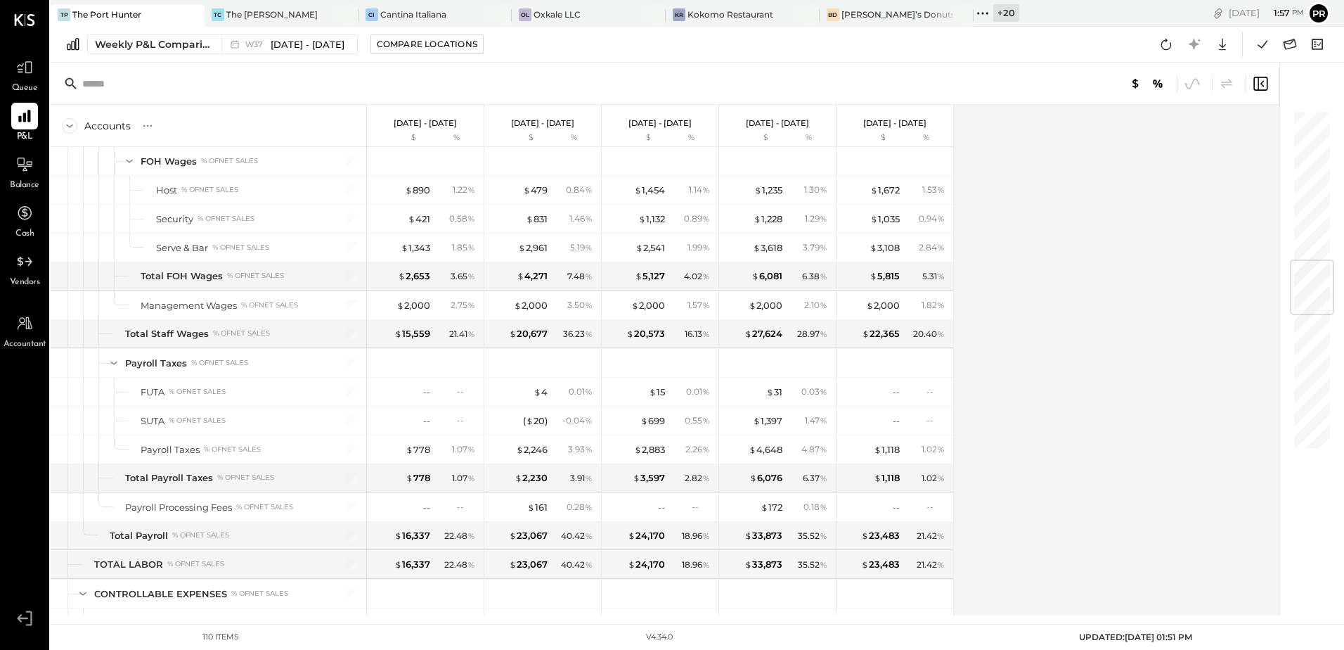
click at [1016, 299] on div "Accounts S % GL [DATE] - [DATE] $ % [DATE] - [DATE] $ % [DATE] - [DATE] $ % [DA…" at bounding box center [666, 360] width 1231 height 510
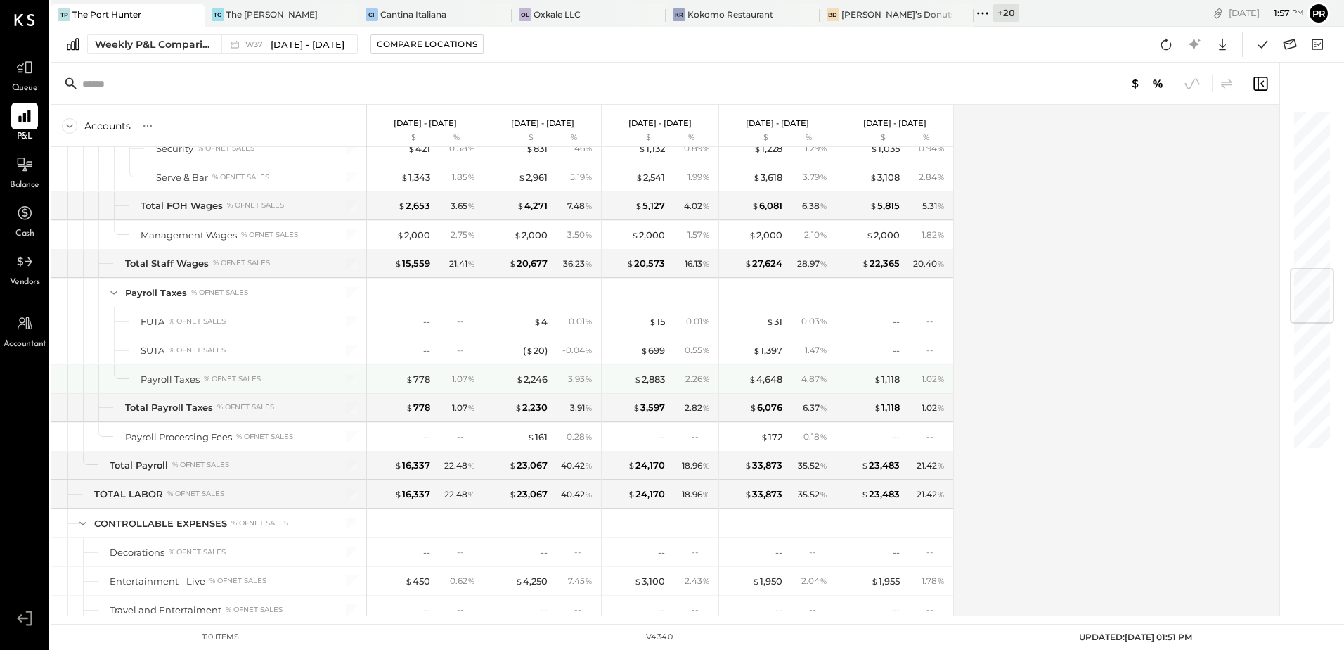
scroll to position [1406, 0]
